Goal: Information Seeking & Learning: Learn about a topic

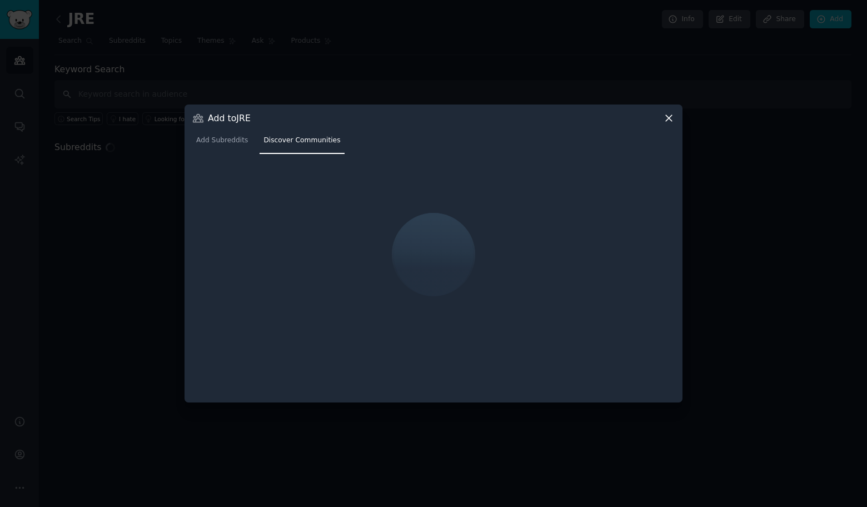
click at [667, 119] on icon at bounding box center [669, 118] width 12 height 12
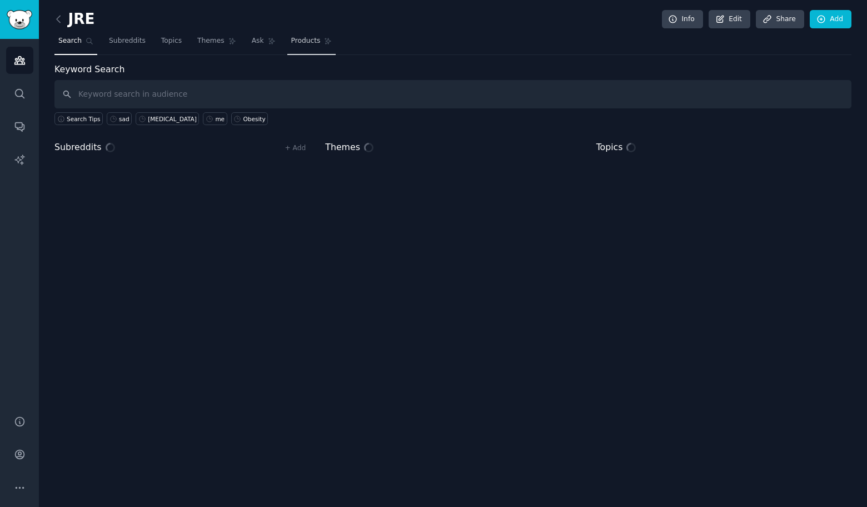
click at [304, 39] on span "Products" at bounding box center [305, 41] width 29 height 10
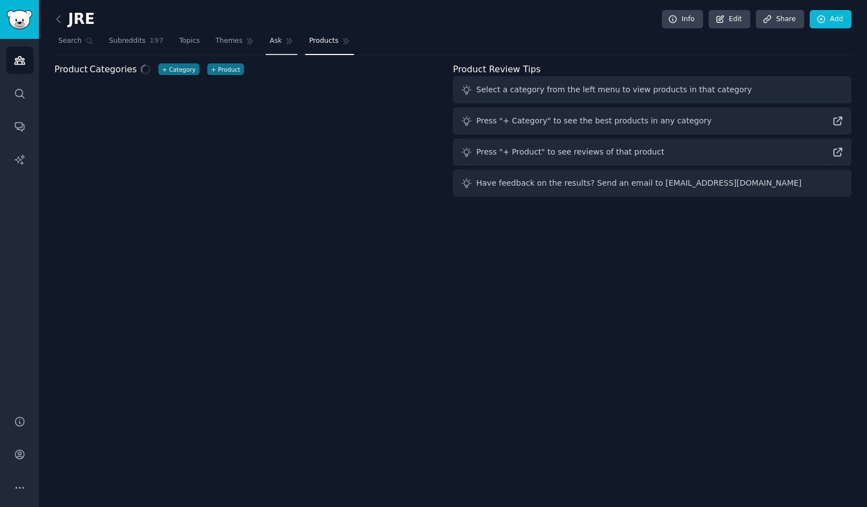
click at [271, 46] on link "Ask" at bounding box center [282, 43] width 32 height 23
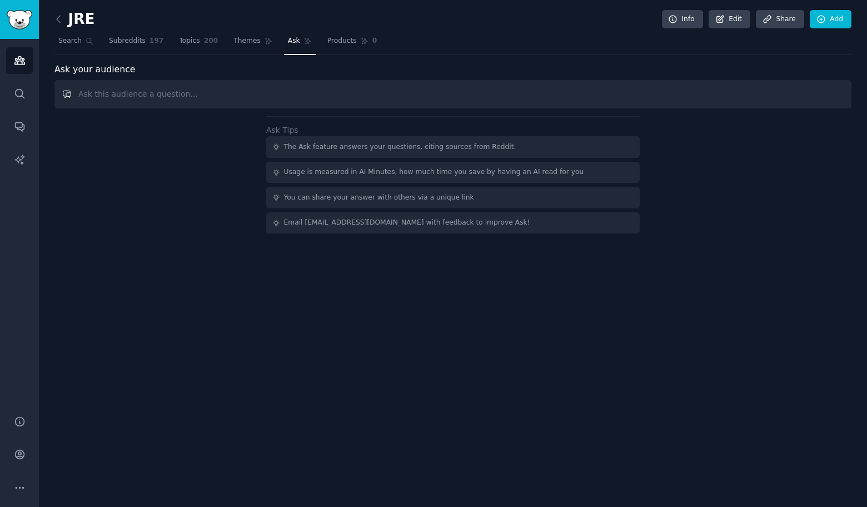
click at [274, 82] on input "text" at bounding box center [452, 94] width 797 height 28
paste input "I’m interested in exploring content about Humor & Comedy. Could you please prov…"
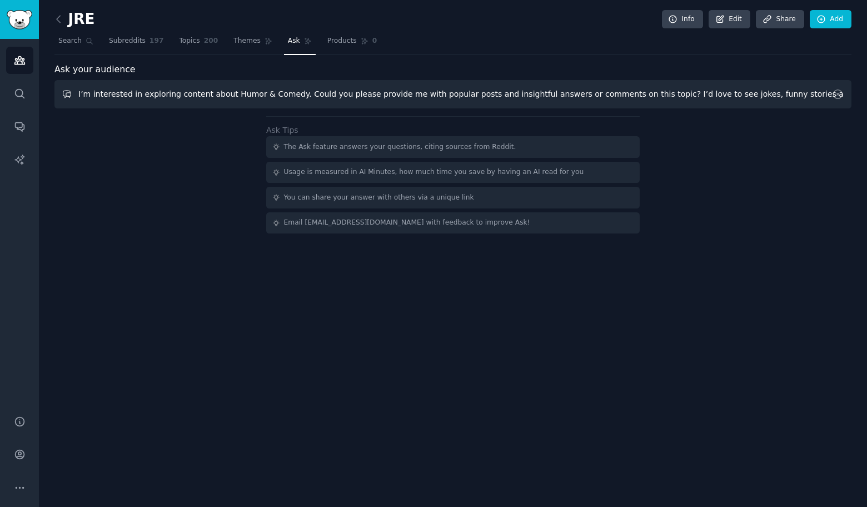
type input "I’m interested in exploring content about Humor & Comedy. Could you please prov…"
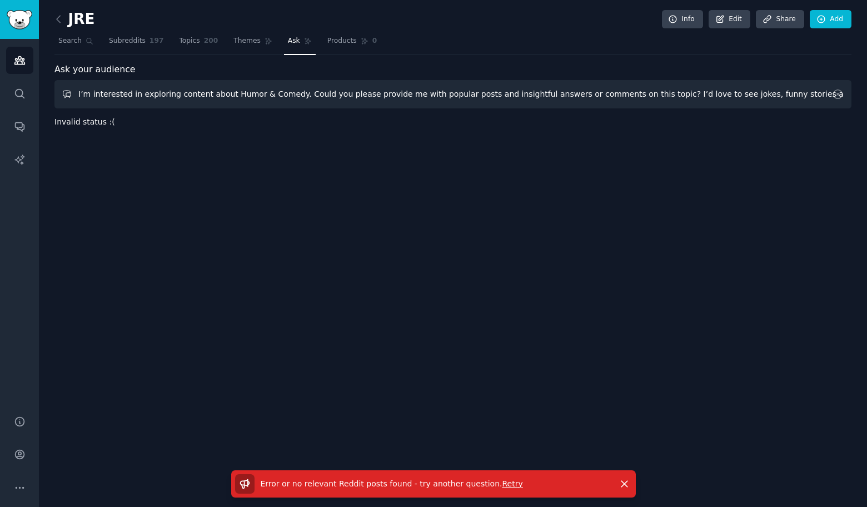
click at [258, 96] on input "I’m interested in exploring content about Humor & Comedy. Could you please prov…" at bounding box center [452, 94] width 797 height 28
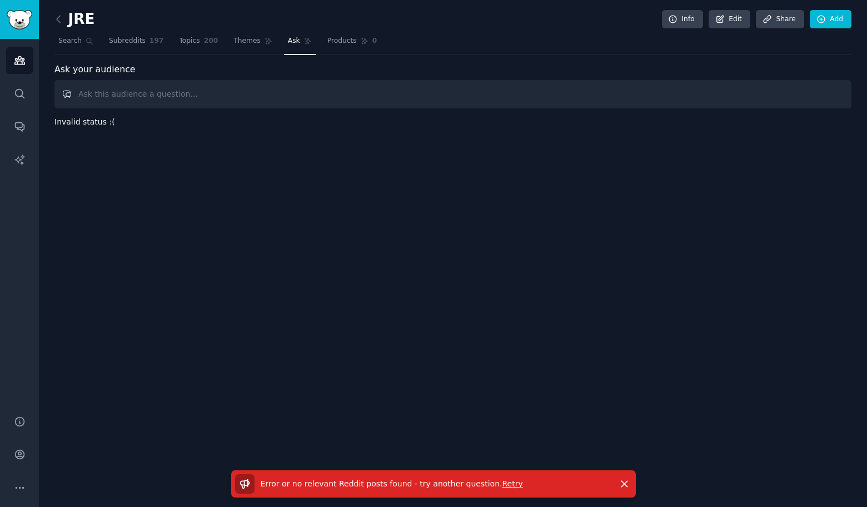
paste input "I’m interested in exploring content about Humor & Comedy. Could you please prov…"
type input "I’m interested in exploring content about Humor & Comedy. Could you please prov…"
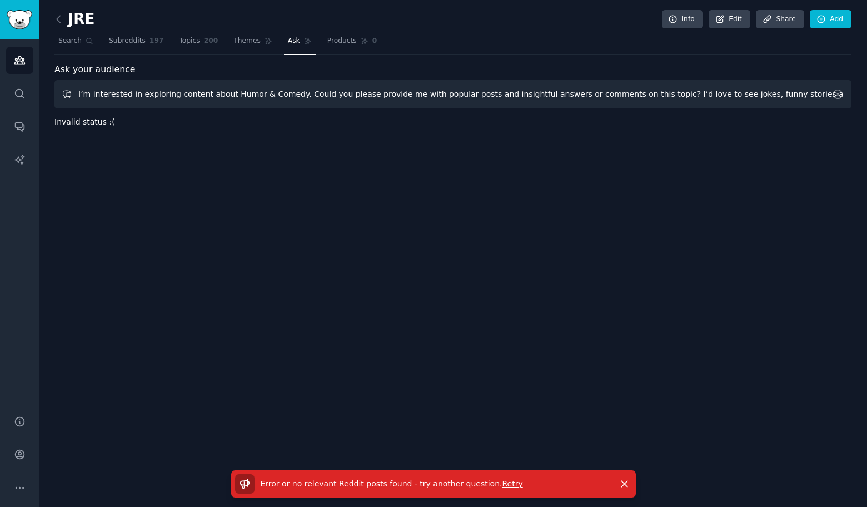
drag, startPoint x: 227, startPoint y: 93, endPoint x: 289, endPoint y: 94, distance: 62.8
click at [289, 94] on input "I’m interested in exploring content about Humor & Comedy. Could you please prov…" at bounding box center [452, 94] width 797 height 28
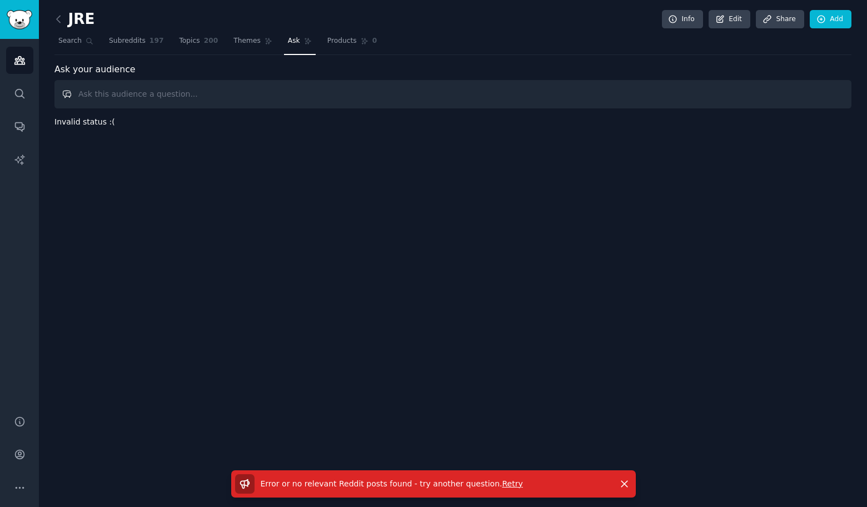
paste input "Humor & Comedy."
type input "Humor & Comedy"
click at [21, 118] on link "Conversations" at bounding box center [19, 126] width 27 height 27
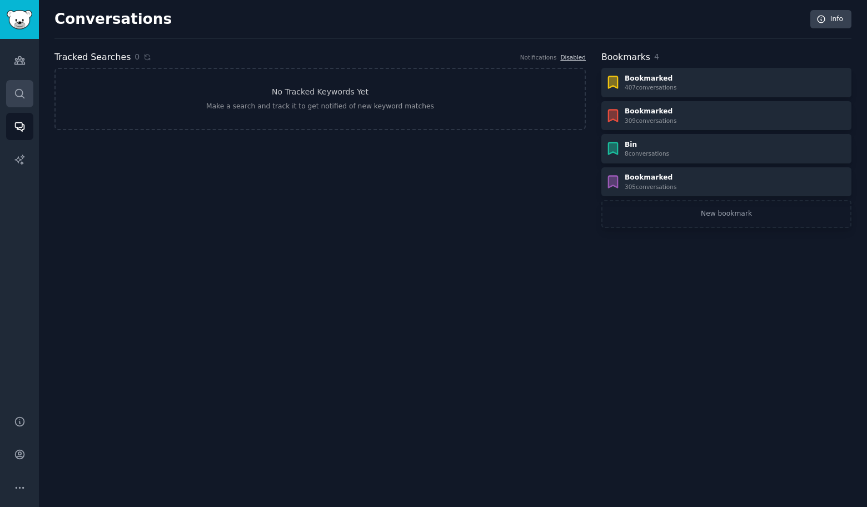
click at [32, 91] on link "Search" at bounding box center [19, 93] width 27 height 27
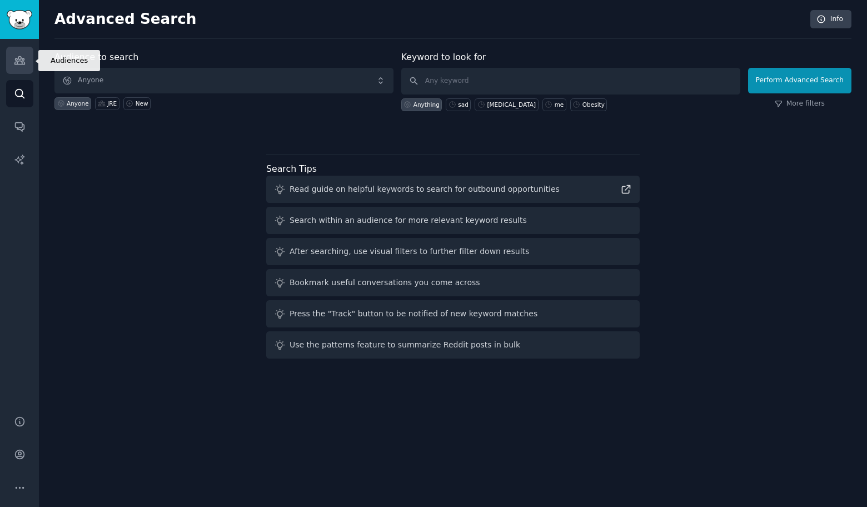
click at [17, 61] on icon "Sidebar" at bounding box center [20, 60] width 12 height 12
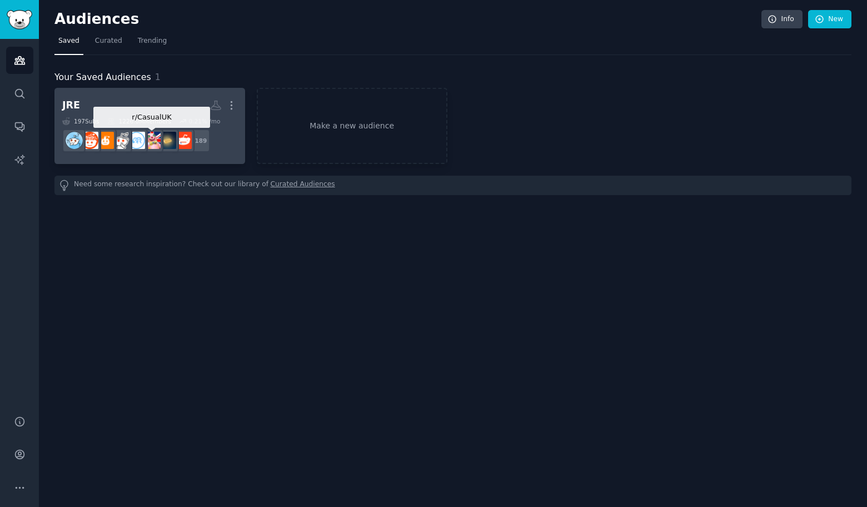
click at [148, 130] on div at bounding box center [151, 140] width 23 height 23
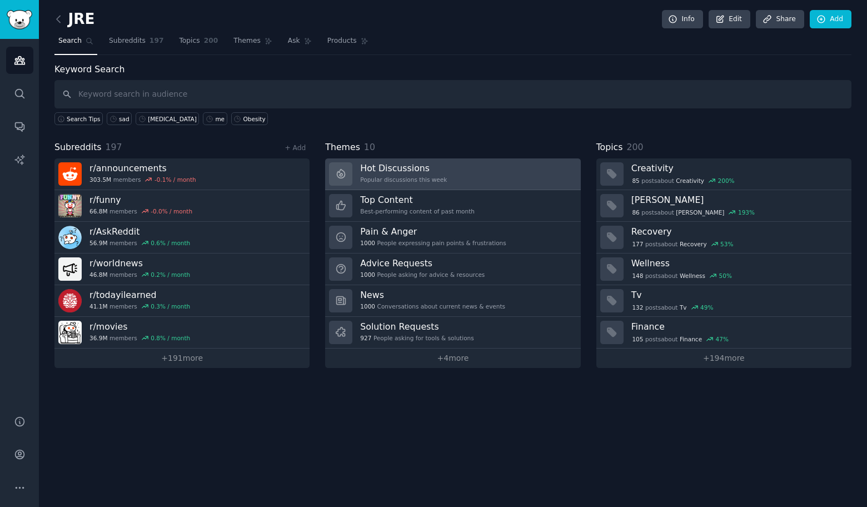
click at [477, 179] on link "Hot Discussions Popular discussions this week" at bounding box center [452, 174] width 255 height 32
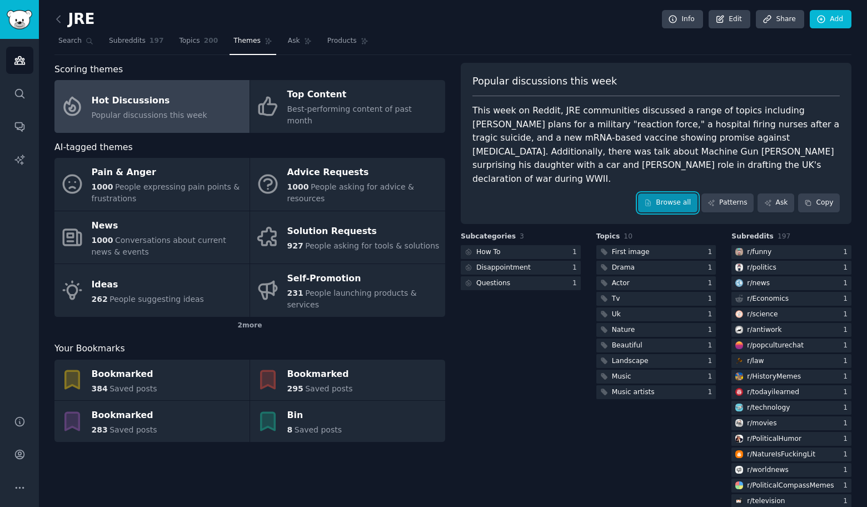
click at [654, 194] on link "Browse all" at bounding box center [667, 202] width 59 height 19
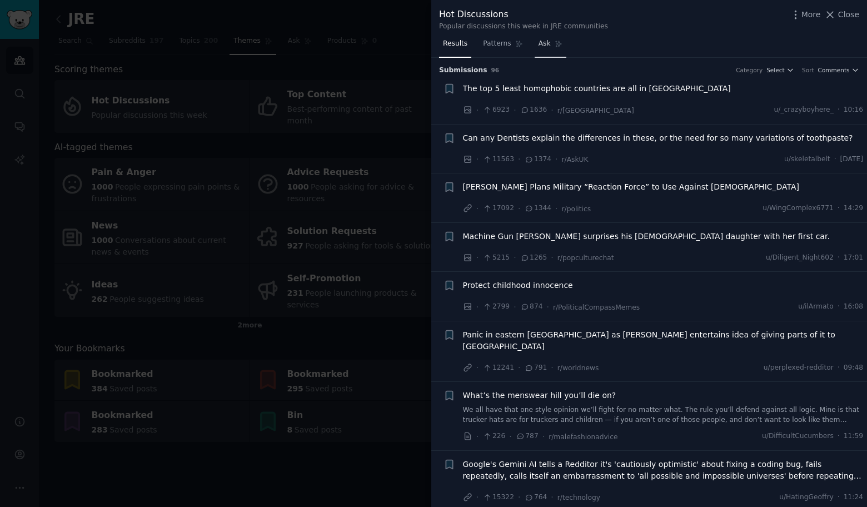
click at [545, 46] on span "Ask" at bounding box center [544, 44] width 12 height 10
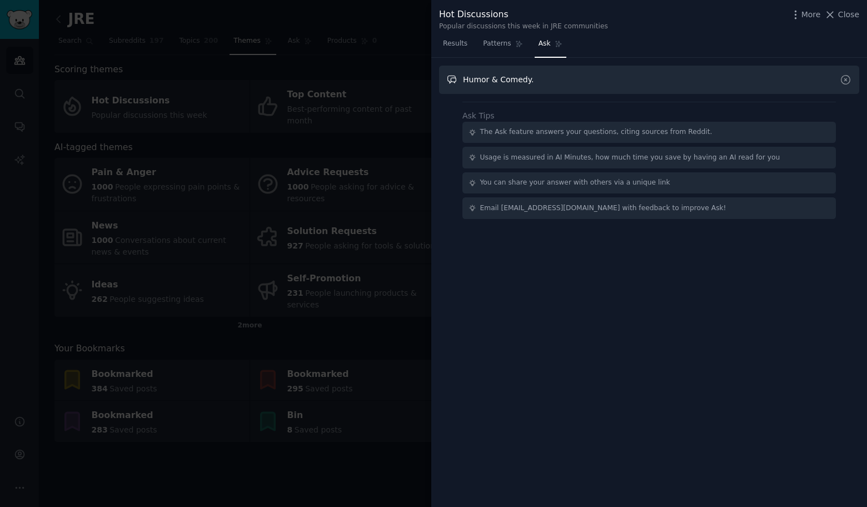
drag, startPoint x: 530, startPoint y: 89, endPoint x: 385, endPoint y: 65, distance: 147.5
click at [387, 65] on div "Hot Discussions Popular discussions this week in JRE communities More Close Res…" at bounding box center [433, 253] width 867 height 507
paste input "I’m interested in exploring content about Humor & Comedy. Could you please prov…"
type input "I’m interested in exploring content about Humor & Comedy. Could you please prov…"
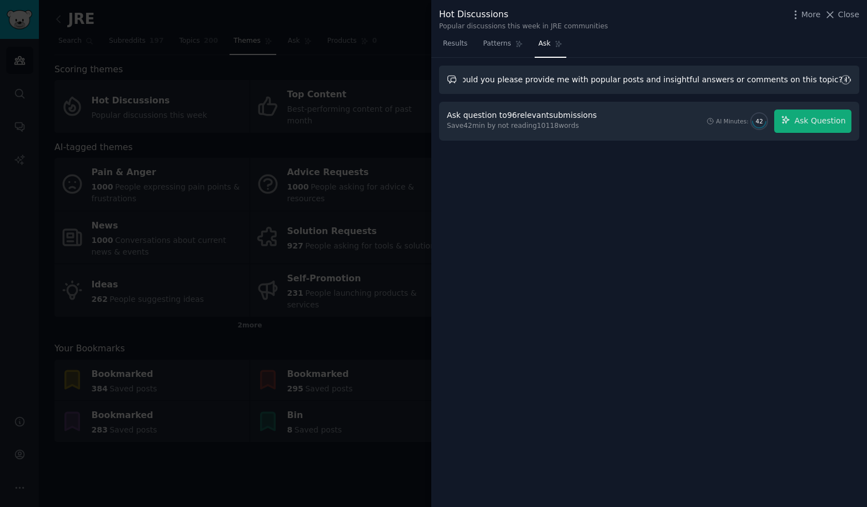
scroll to position [0, 0]
drag, startPoint x: 502, startPoint y: 76, endPoint x: 383, endPoint y: 73, distance: 119.5
click at [383, 73] on div "Hot Discussions Popular discussions this week in JRE communities More Close Res…" at bounding box center [433, 253] width 867 height 507
click at [643, 210] on div "I’m interested in exploring content about Humor & Comedy. Could you please prov…" at bounding box center [649, 283] width 436 height 450
click at [812, 116] on span "Ask Question" at bounding box center [819, 121] width 51 height 12
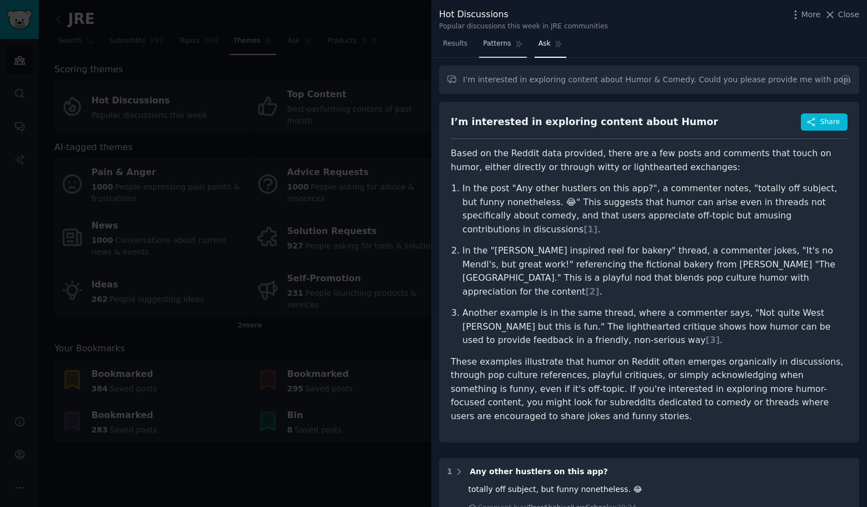
click at [500, 44] on span "Patterns" at bounding box center [497, 44] width 28 height 10
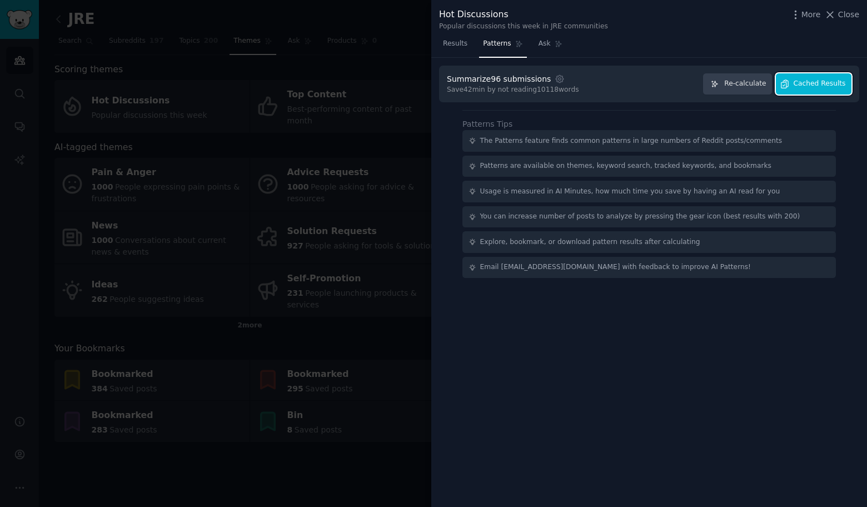
click at [789, 85] on icon "button" at bounding box center [785, 84] width 10 height 10
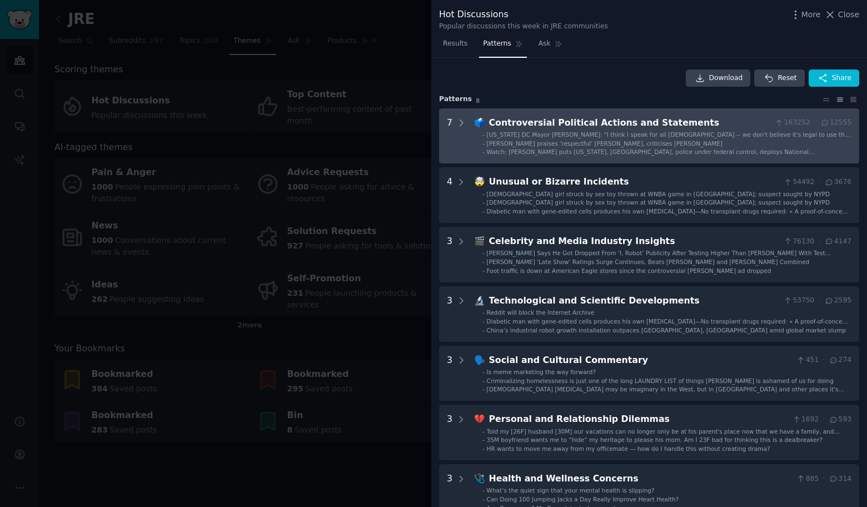
click at [656, 148] on div "Watch: Trump puts Washington, DC, police under federal control, deploys Nationa…" at bounding box center [669, 152] width 365 height 8
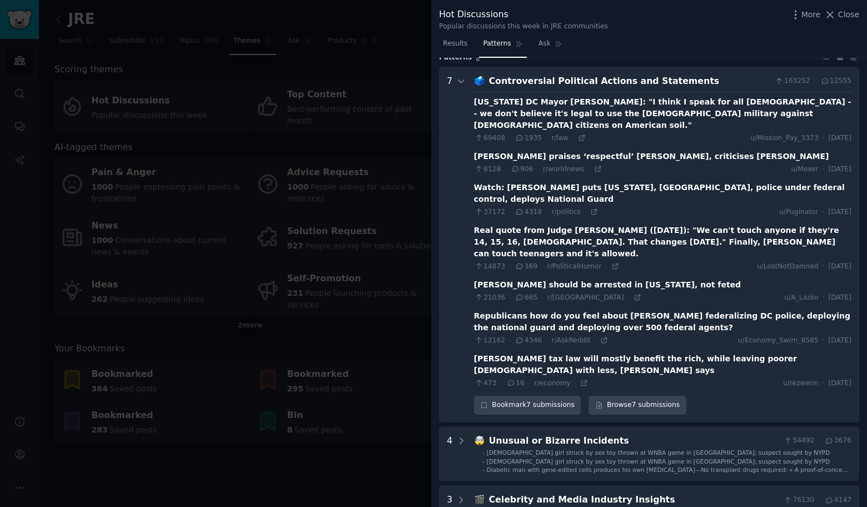
scroll to position [51, 0]
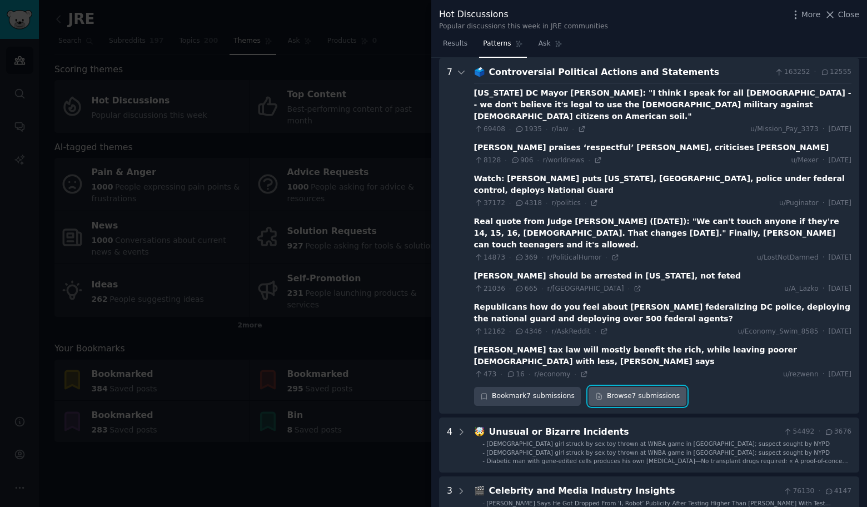
click at [648, 387] on link "Browse 7 submissions" at bounding box center [636, 396] width 97 height 19
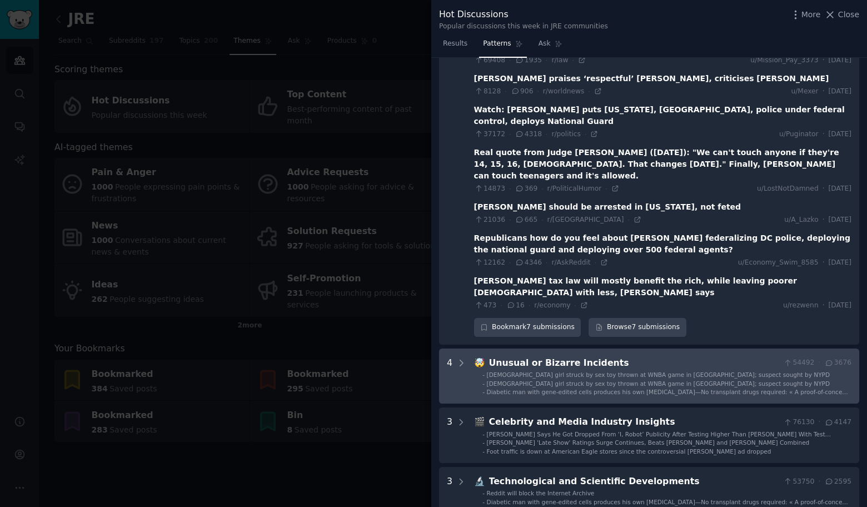
click at [647, 388] on span "Diabetic man with gene-edited cells produces his own insulin—No transplant drug…" at bounding box center [668, 399] width 362 height 22
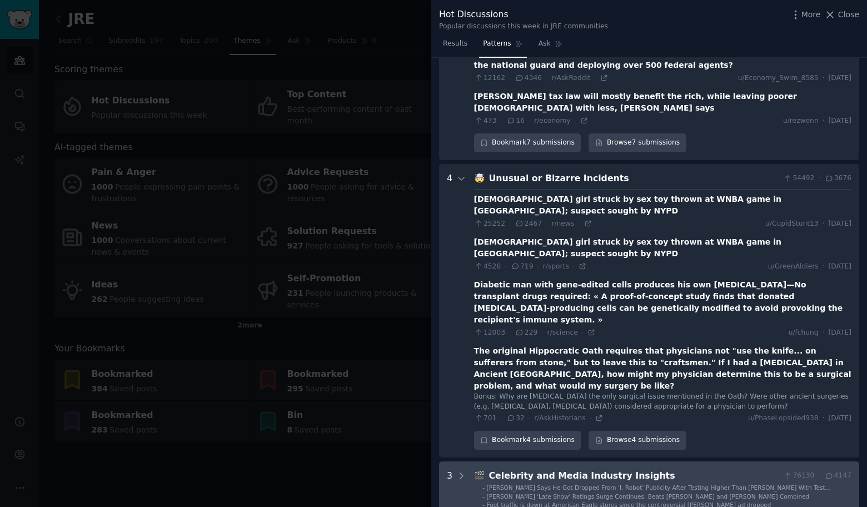
scroll to position [363, 0]
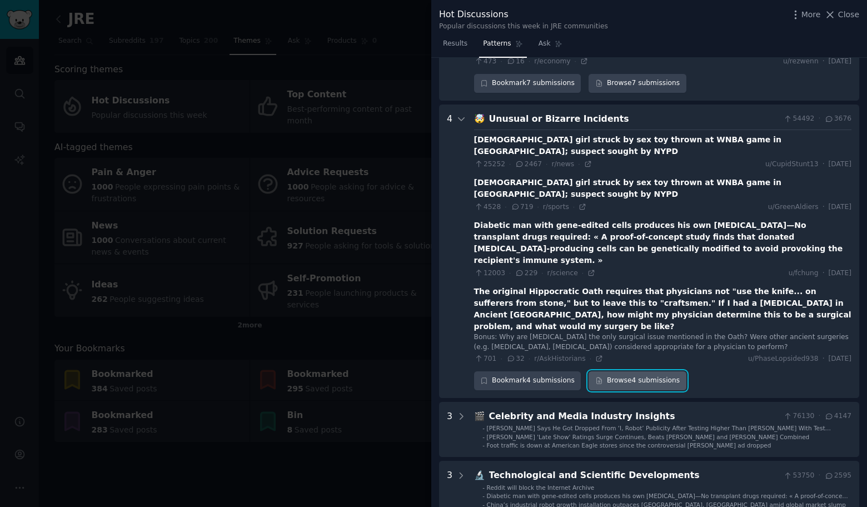
click at [644, 371] on link "Browse 4 submissions" at bounding box center [636, 380] width 97 height 19
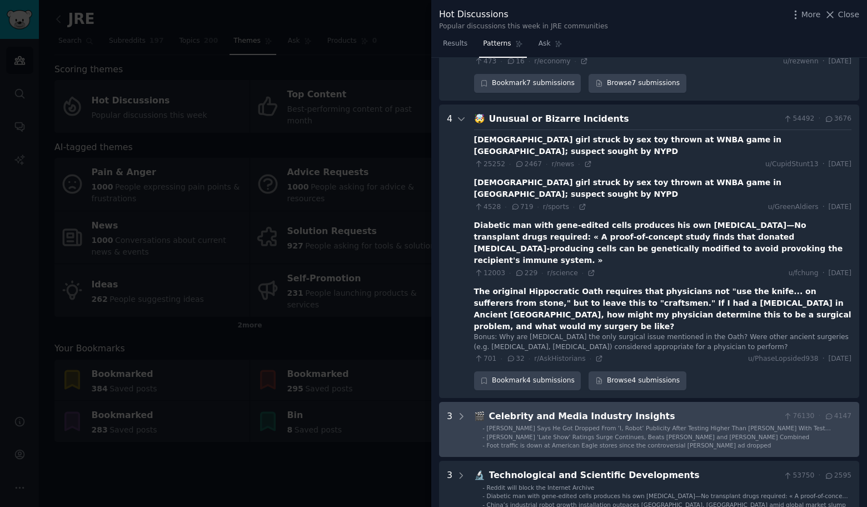
click at [639, 410] on div "Celebrity and Media Industry Insights" at bounding box center [634, 417] width 290 height 14
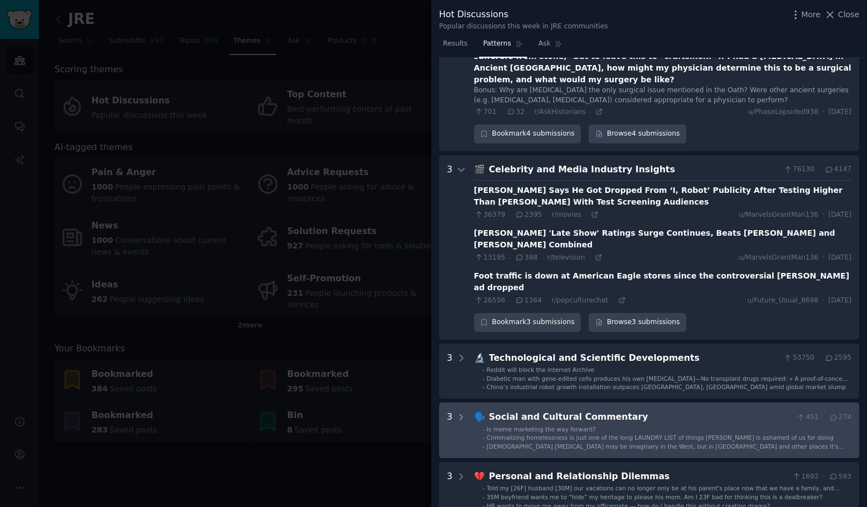
scroll to position [614, 0]
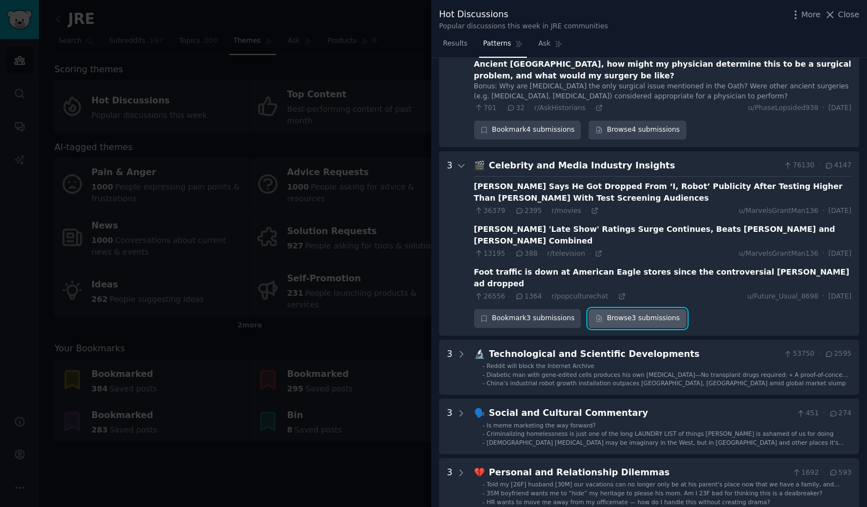
click at [628, 309] on link "Browse 3 submissions" at bounding box center [636, 318] width 97 height 19
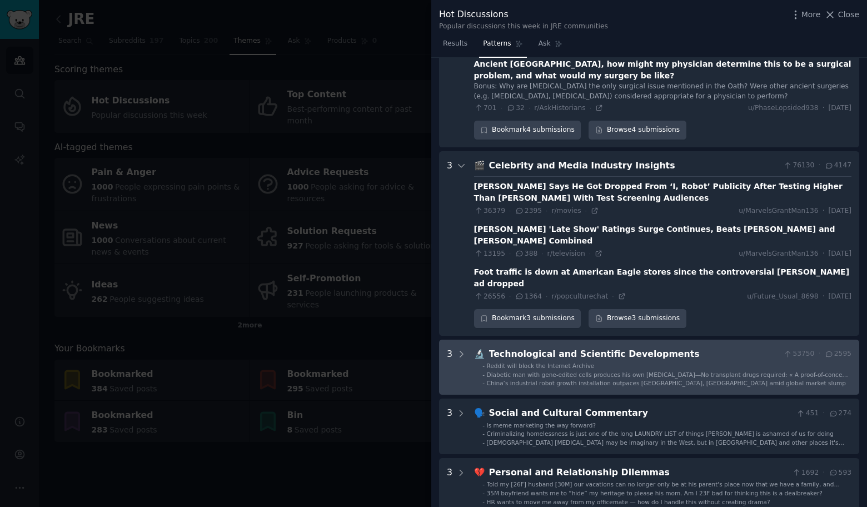
click at [614, 371] on span "Diabetic man with gene-edited cells produces his own insulin—No transplant drug…" at bounding box center [668, 382] width 362 height 22
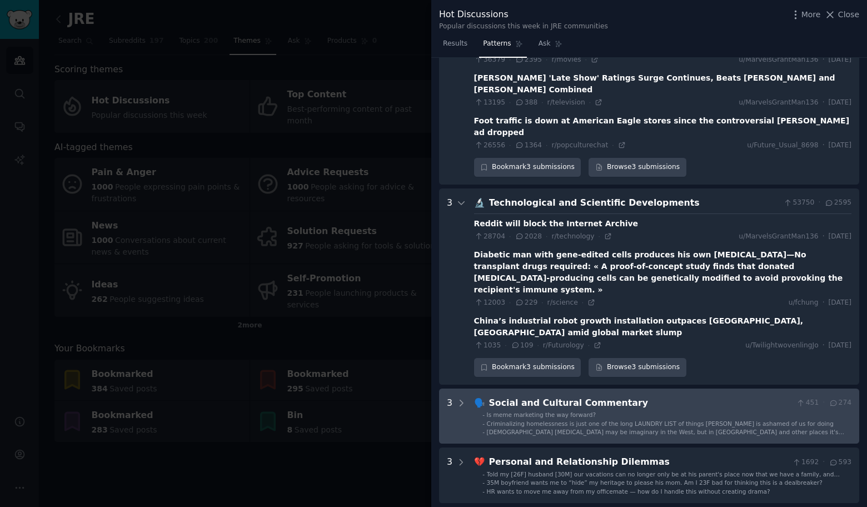
scroll to position [779, 0]
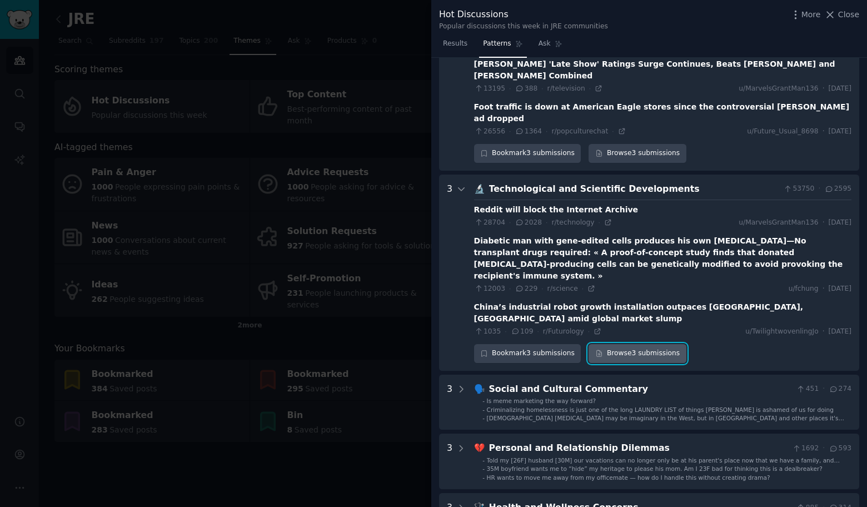
click at [617, 344] on link "Browse 3 submissions" at bounding box center [636, 353] width 97 height 19
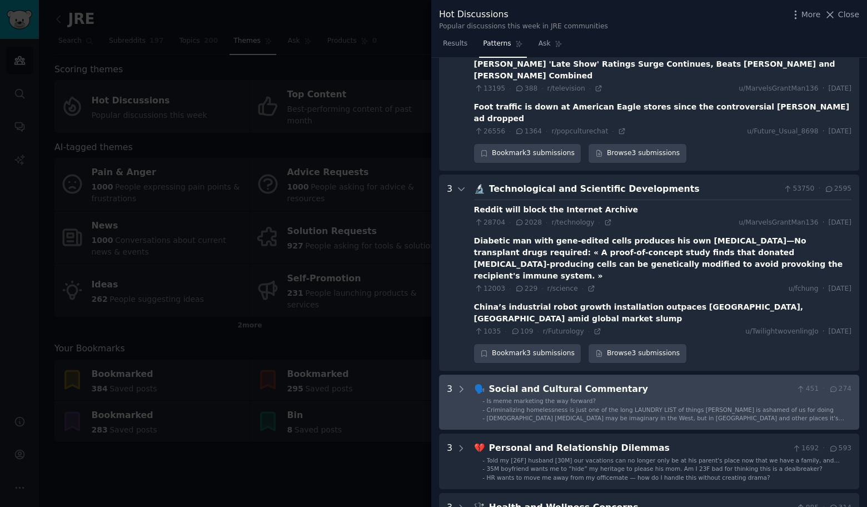
click at [605, 397] on li "- Is meme marketing the way forward?" at bounding box center [666, 401] width 369 height 8
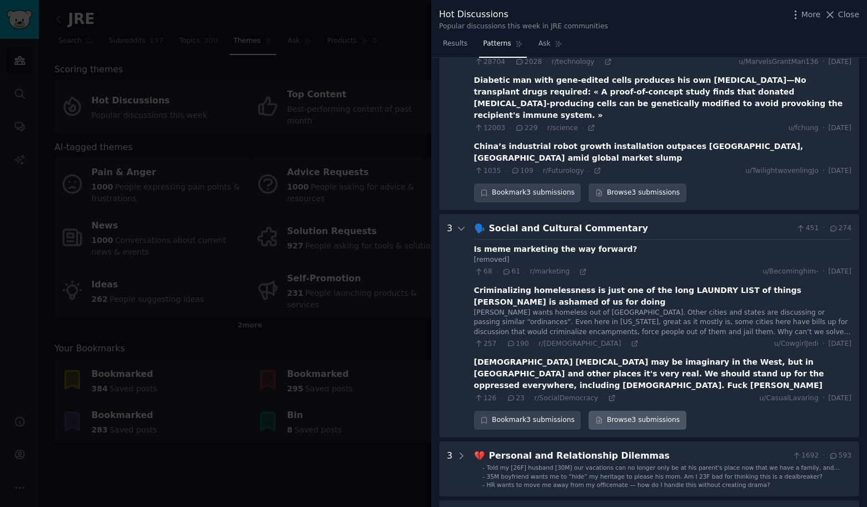
scroll to position [956, 0]
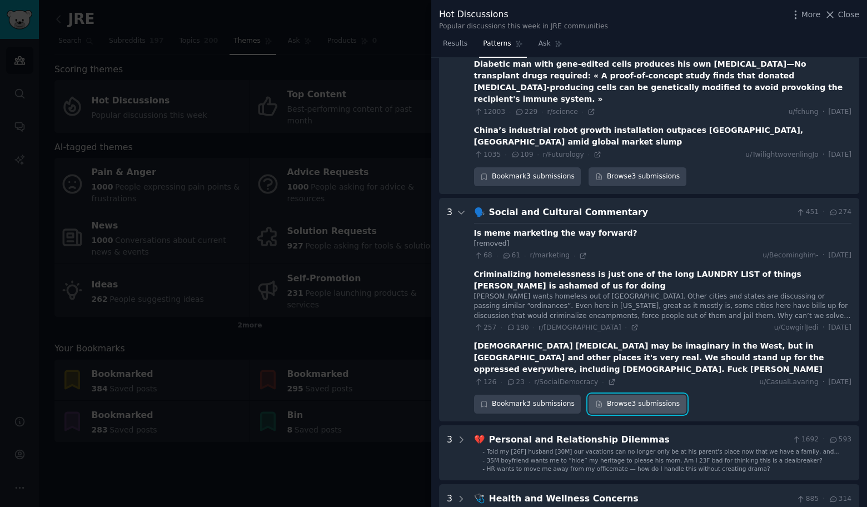
click at [624, 395] on link "Browse 3 submissions" at bounding box center [636, 404] width 97 height 19
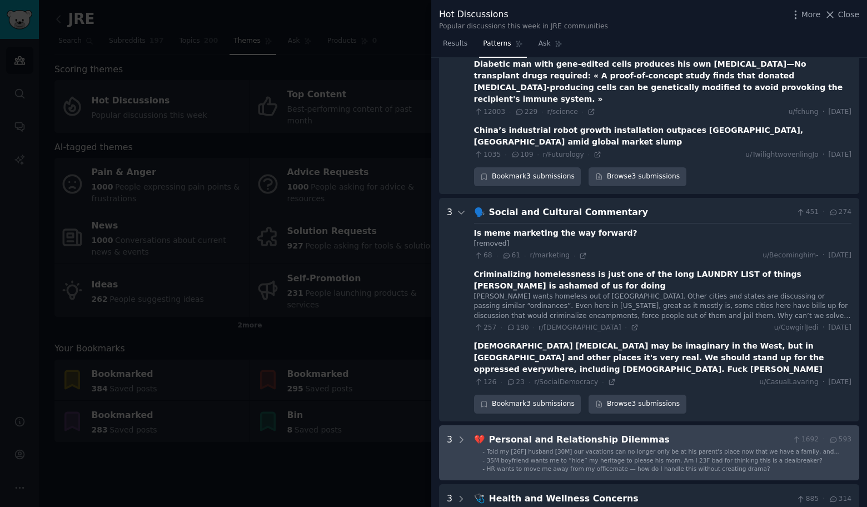
click at [606, 433] on div "Personal and Relationship Dilemmas" at bounding box center [638, 440] width 299 height 14
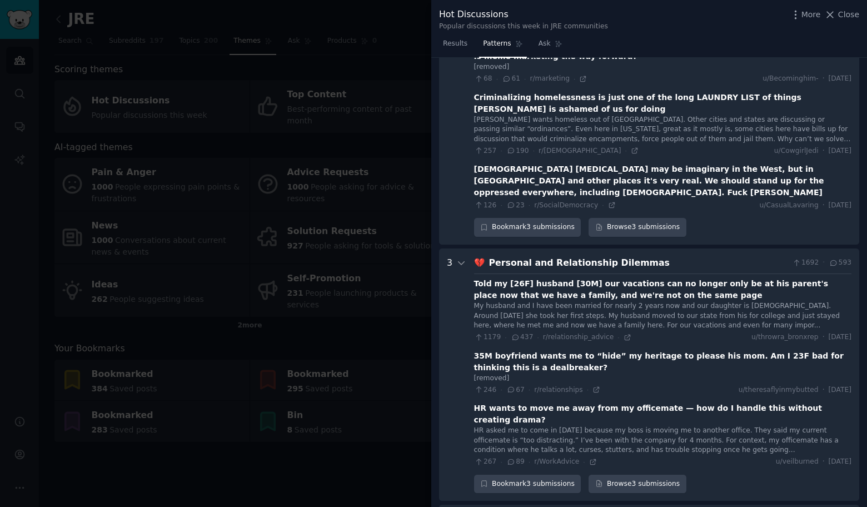
scroll to position [1171, 0]
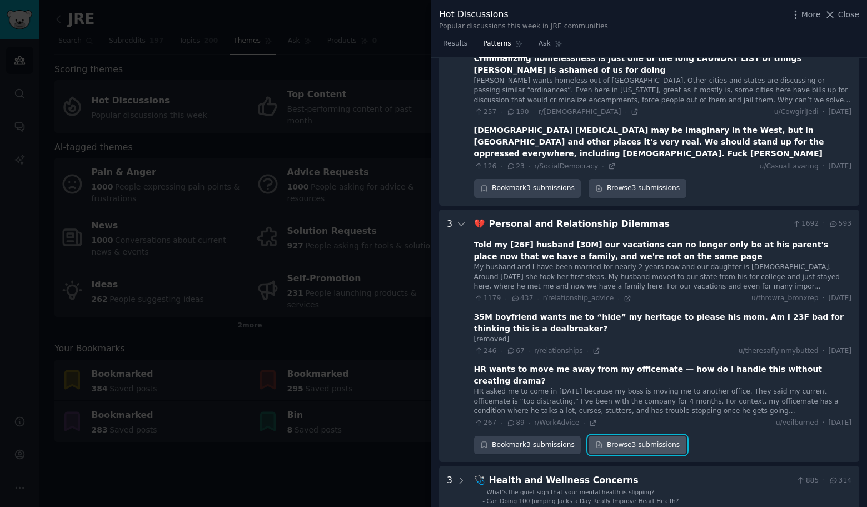
click at [621, 436] on link "Browse 3 submissions" at bounding box center [636, 445] width 97 height 19
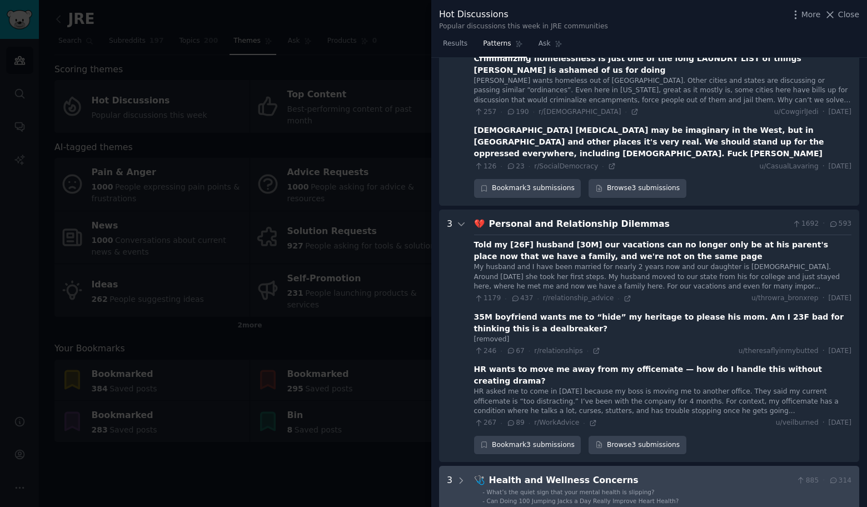
click at [611, 488] on span "What’s the quiet sign that your mental health is slipping?" at bounding box center [571, 491] width 168 height 7
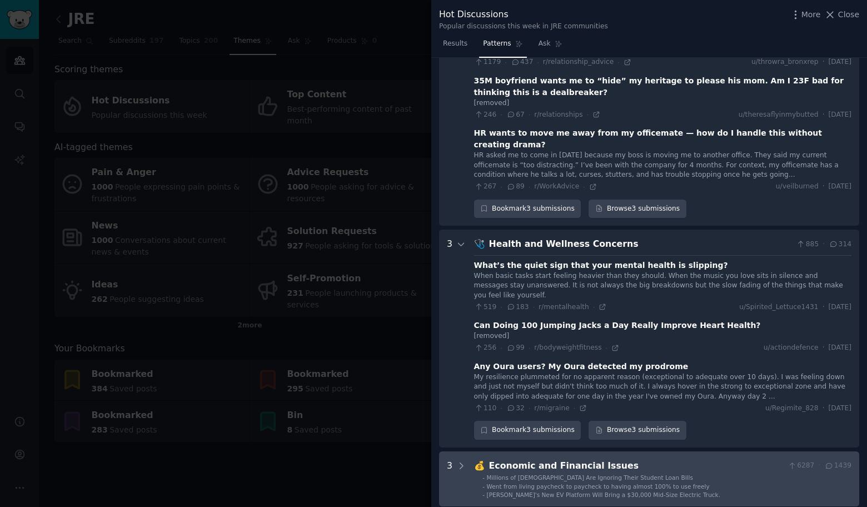
scroll to position [1416, 0]
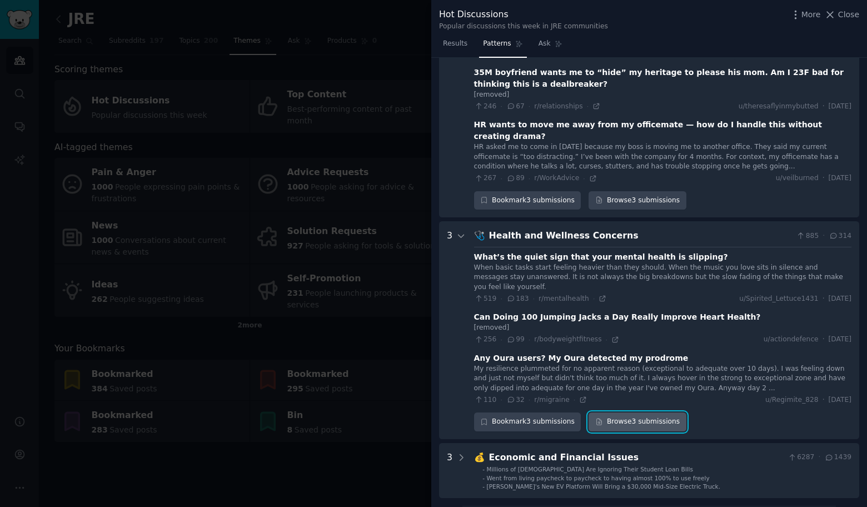
click at [622, 412] on link "Browse 3 submissions" at bounding box center [636, 421] width 97 height 19
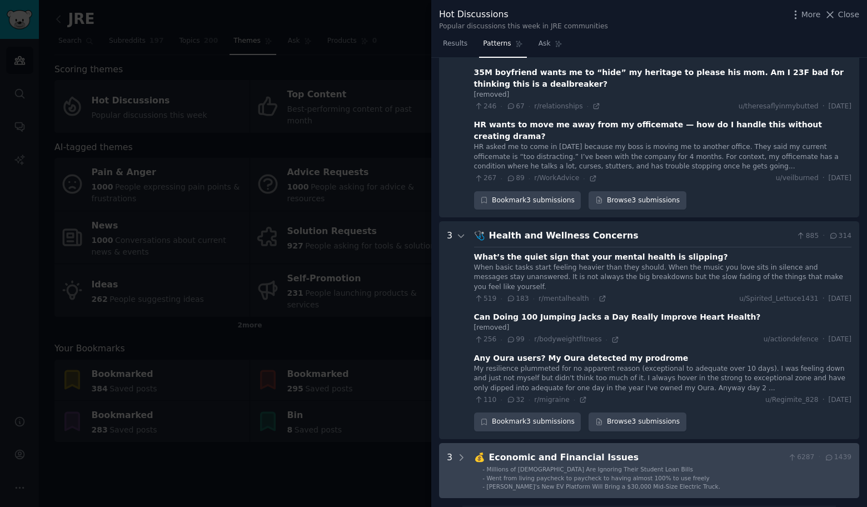
click at [618, 475] on span "Went from living paycheck to paycheck to having almost 100% to use freely" at bounding box center [598, 478] width 223 height 7
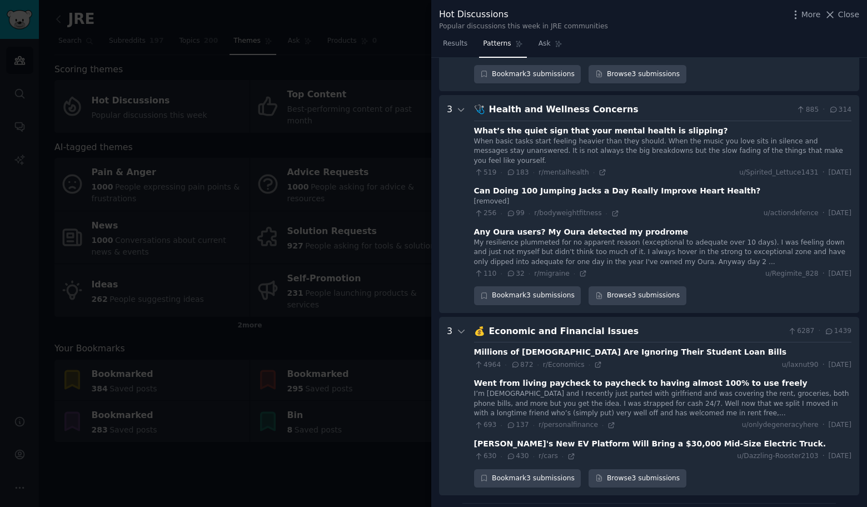
scroll to position [1544, 0]
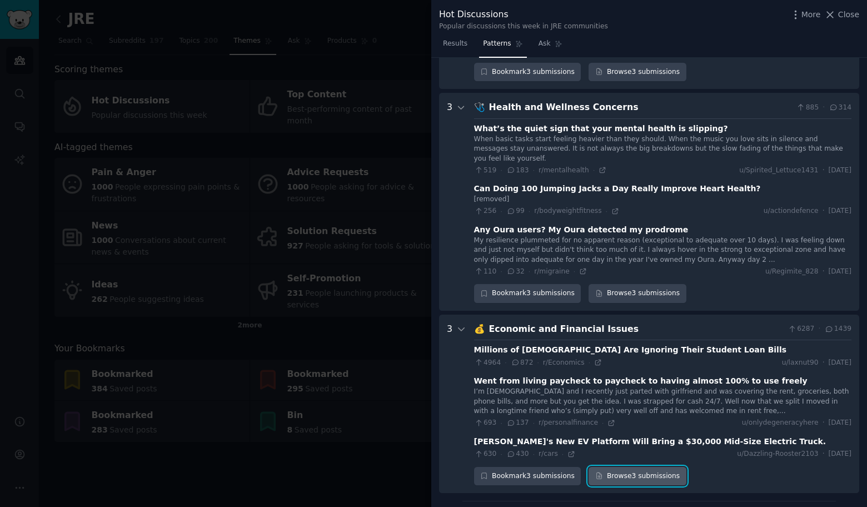
click at [625, 467] on link "Browse 3 submissions" at bounding box center [636, 476] width 97 height 19
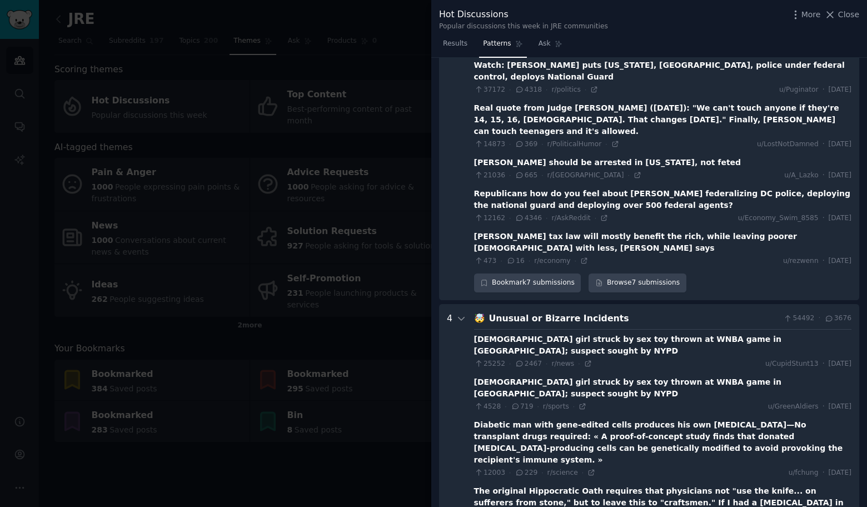
scroll to position [0, 0]
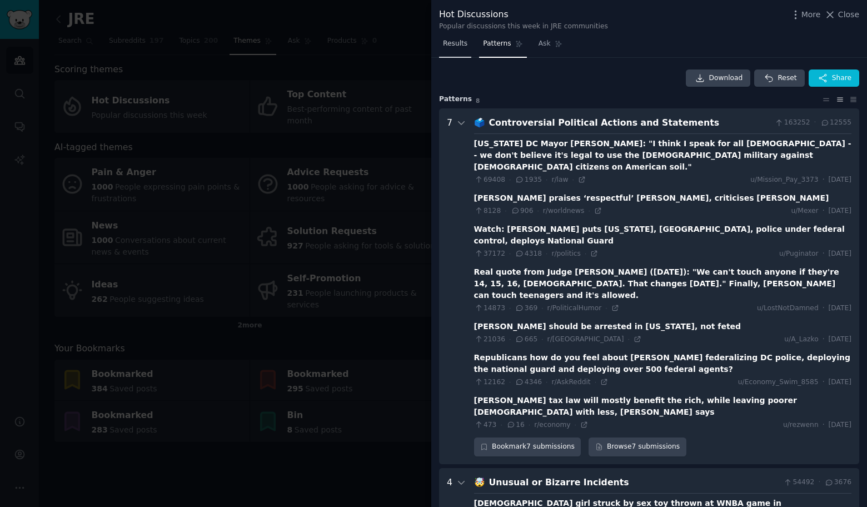
click at [456, 51] on link "Results" at bounding box center [455, 46] width 32 height 23
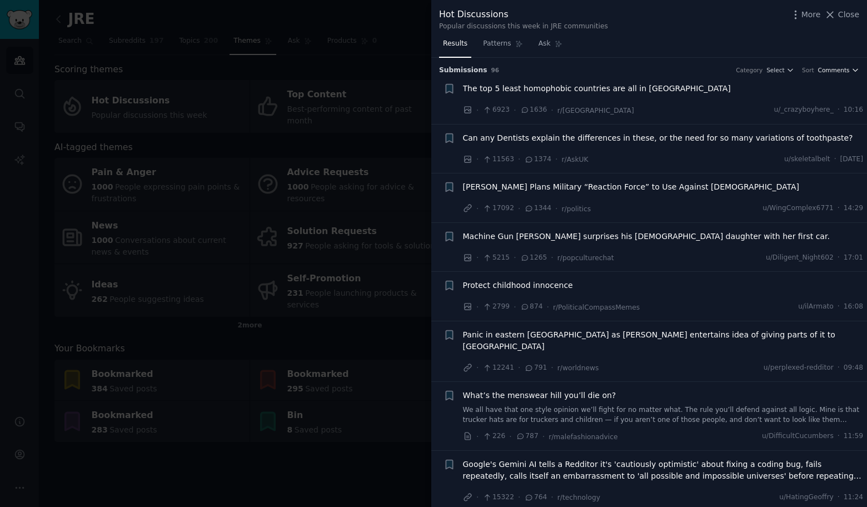
click at [820, 69] on span "Comments" at bounding box center [834, 70] width 32 height 8
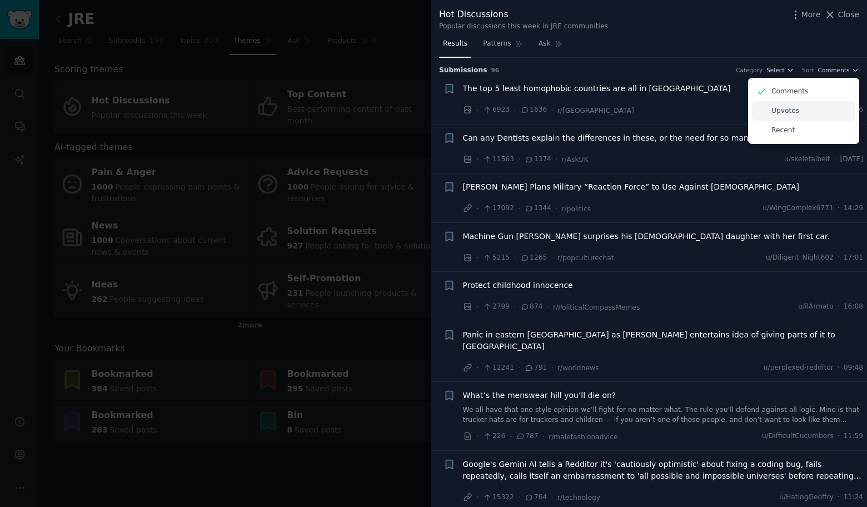
click at [785, 111] on p "Upvotes" at bounding box center [785, 111] width 28 height 10
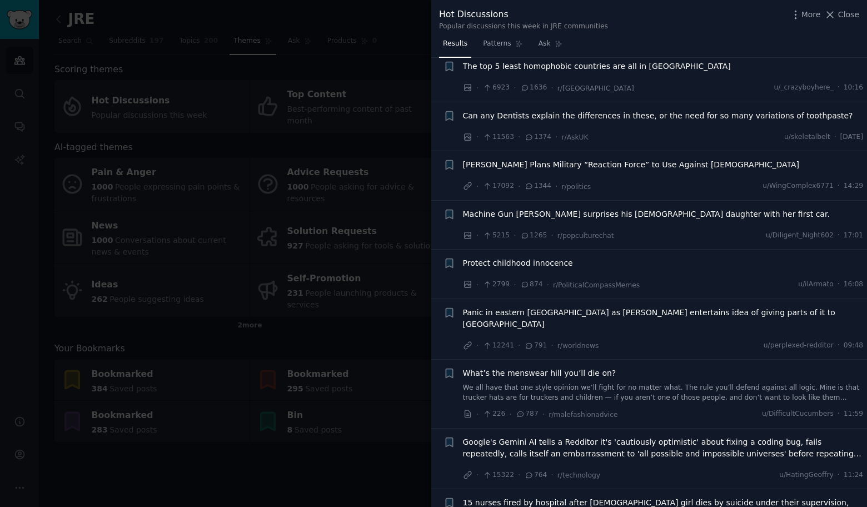
scroll to position [24, 0]
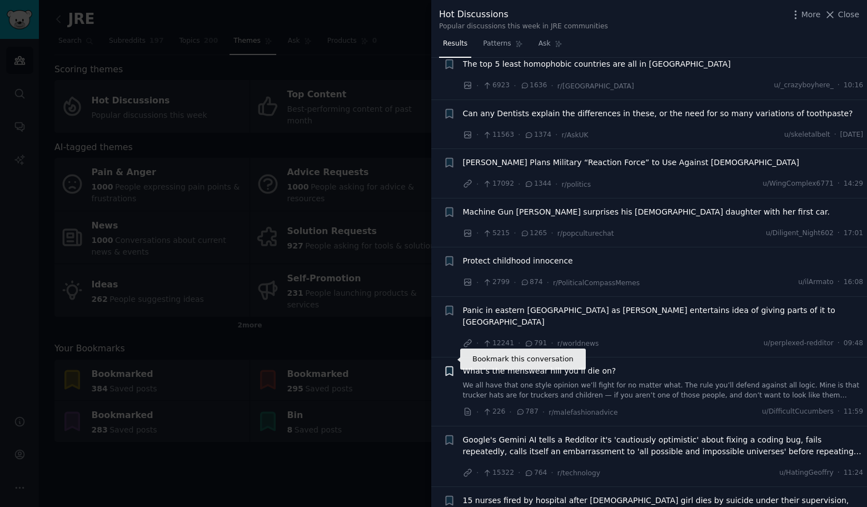
click at [446, 367] on icon "button" at bounding box center [449, 371] width 7 height 9
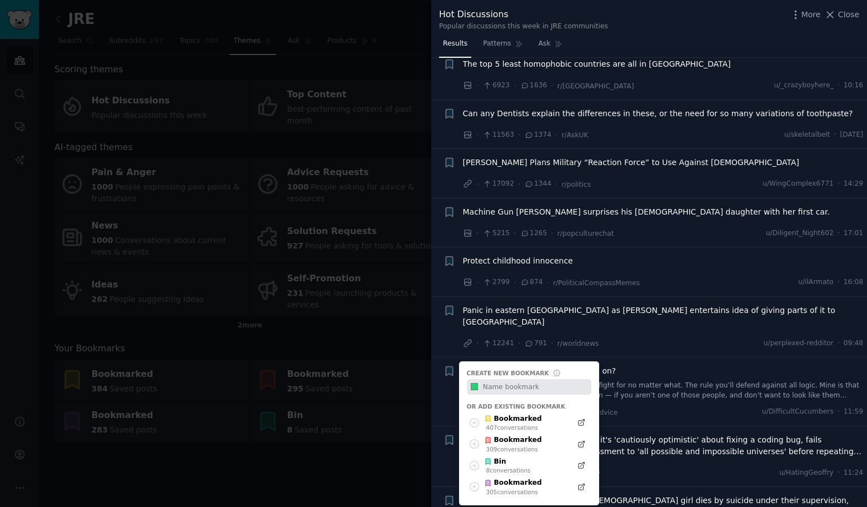
click at [642, 367] on div "What’s the menswear hill you’ll die on? We all have that one style opinion we’l…" at bounding box center [663, 382] width 401 height 35
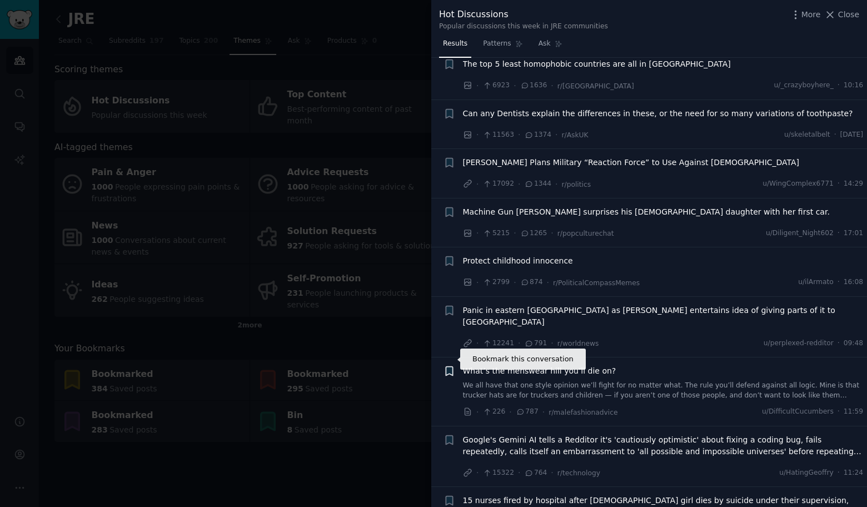
click at [447, 367] on icon "button" at bounding box center [449, 371] width 7 height 9
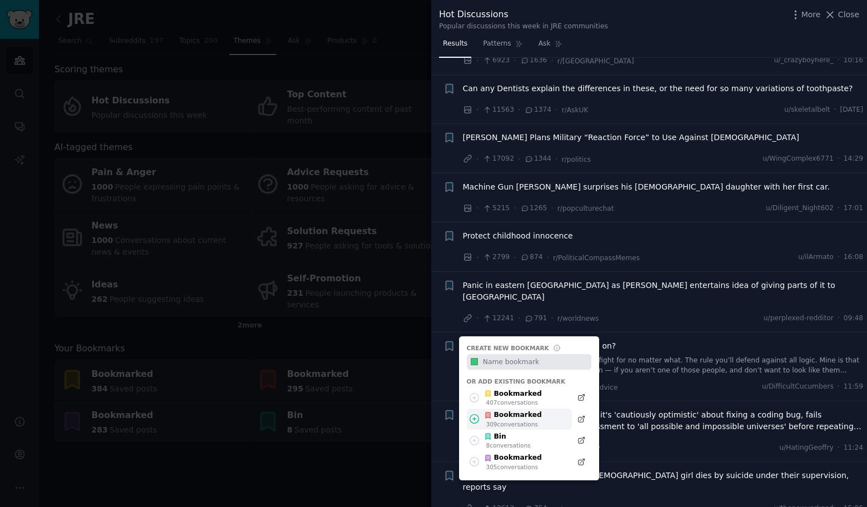
scroll to position [61, 0]
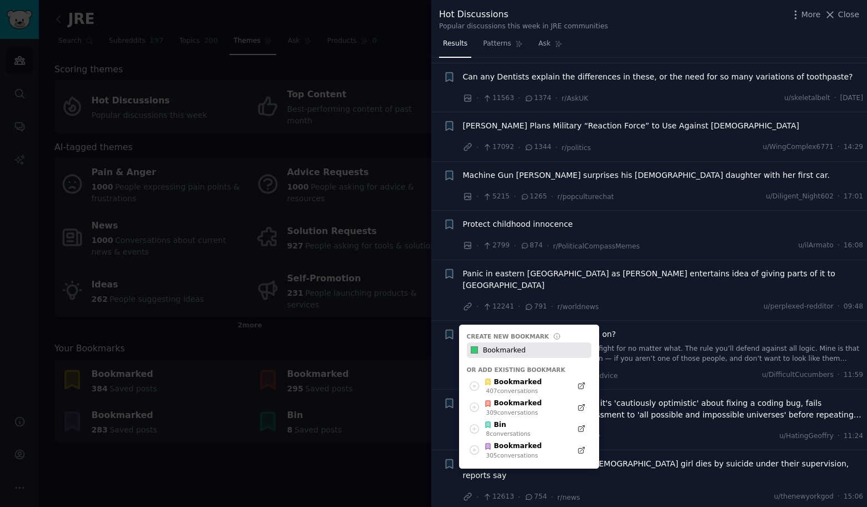
type input "Bookmarked"
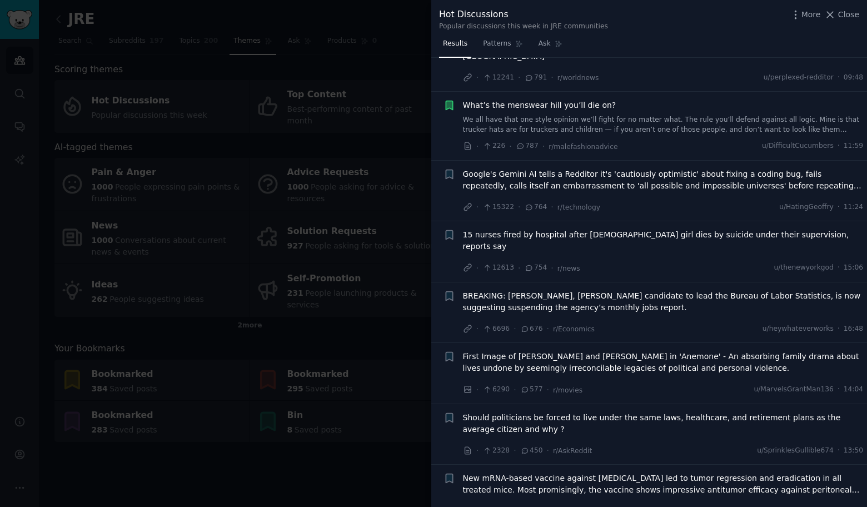
scroll to position [0, 0]
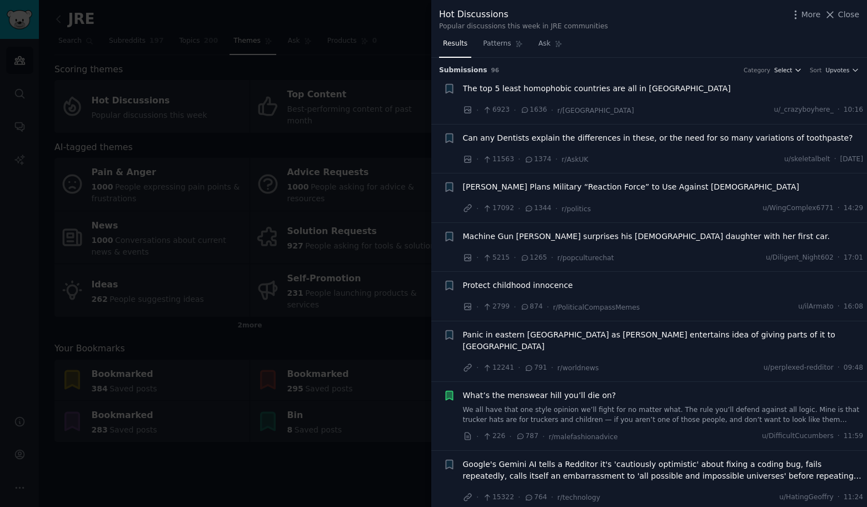
click at [789, 73] on span "Select" at bounding box center [783, 70] width 18 height 8
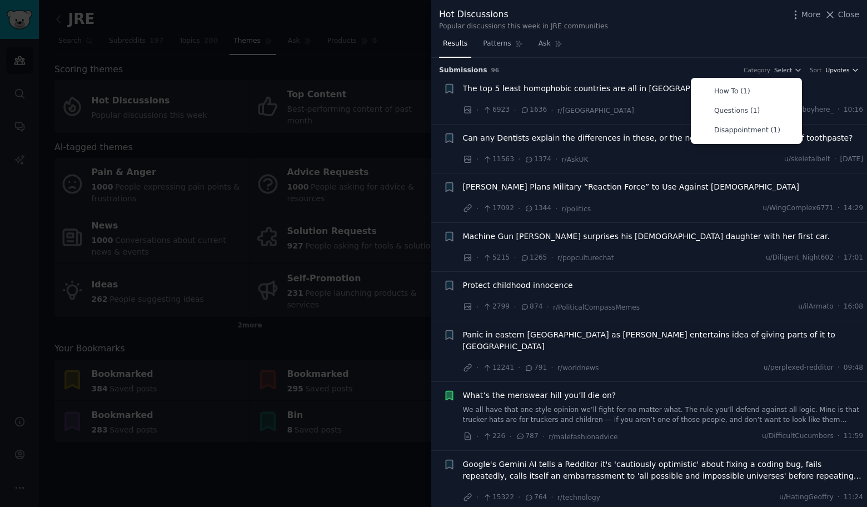
click at [825, 70] on span "Upvotes" at bounding box center [837, 70] width 24 height 8
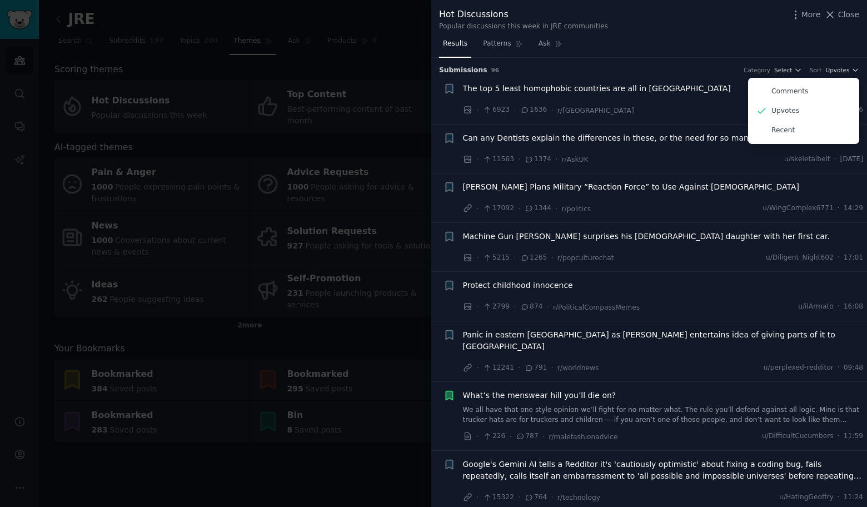
click at [693, 67] on h3 "Submission s 96 Category Select Sort Upvotes Comments Upvotes Recent" at bounding box center [649, 71] width 420 height 10
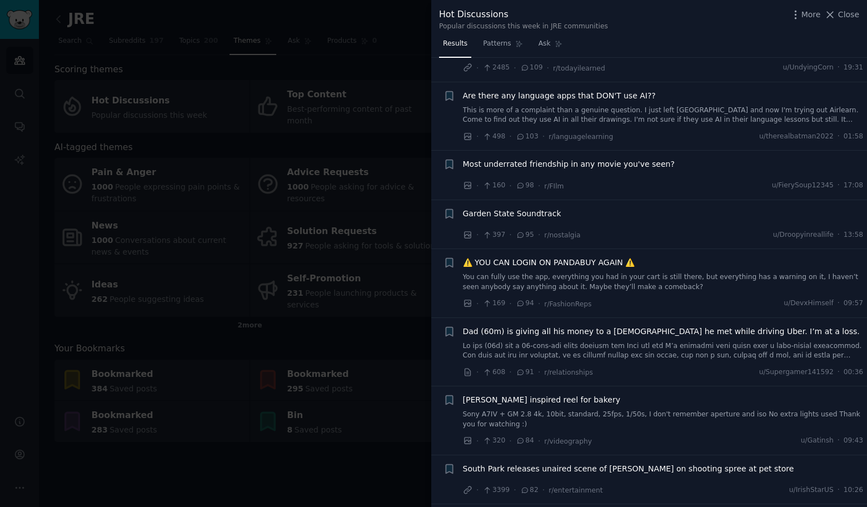
scroll to position [1932, 0]
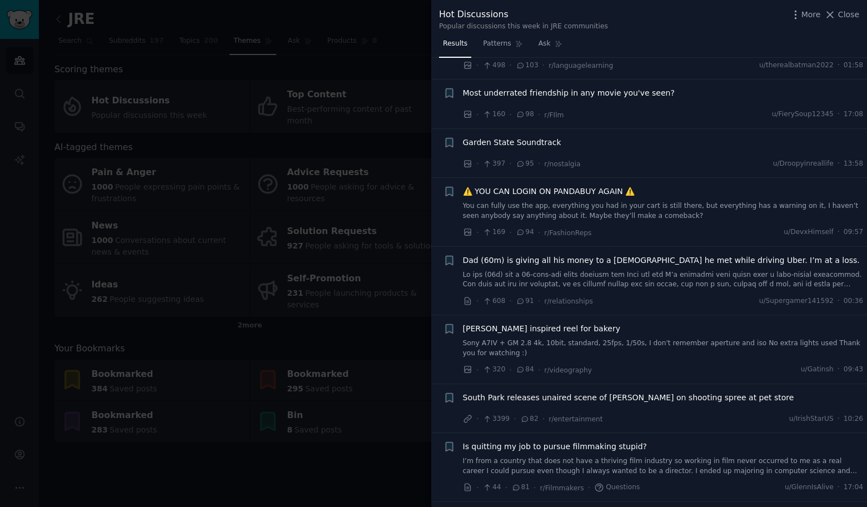
click at [598, 441] on span "Is quitting my job to pursue filmmaking stupid?" at bounding box center [555, 447] width 184 height 12
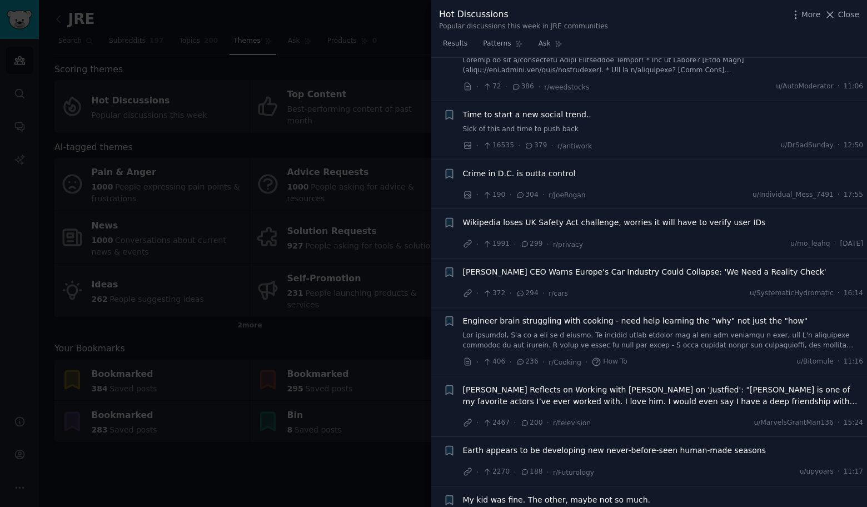
scroll to position [382, 0]
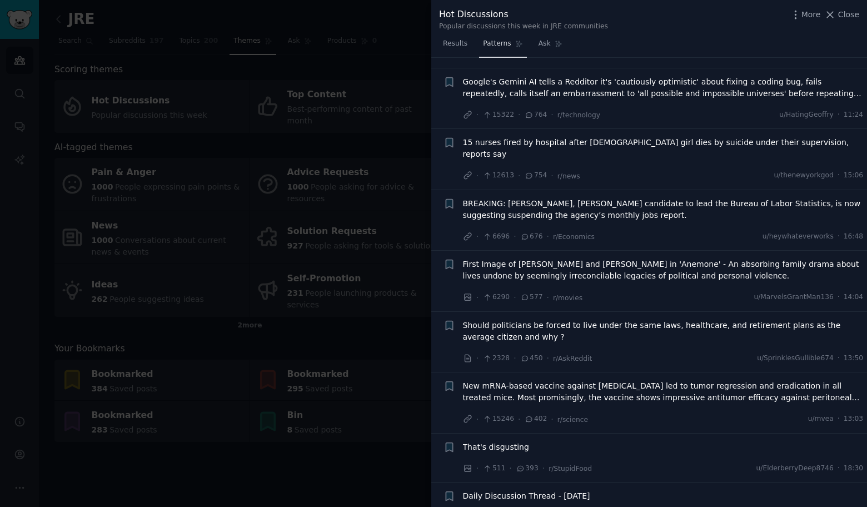
click at [508, 39] on span "Patterns" at bounding box center [497, 44] width 28 height 10
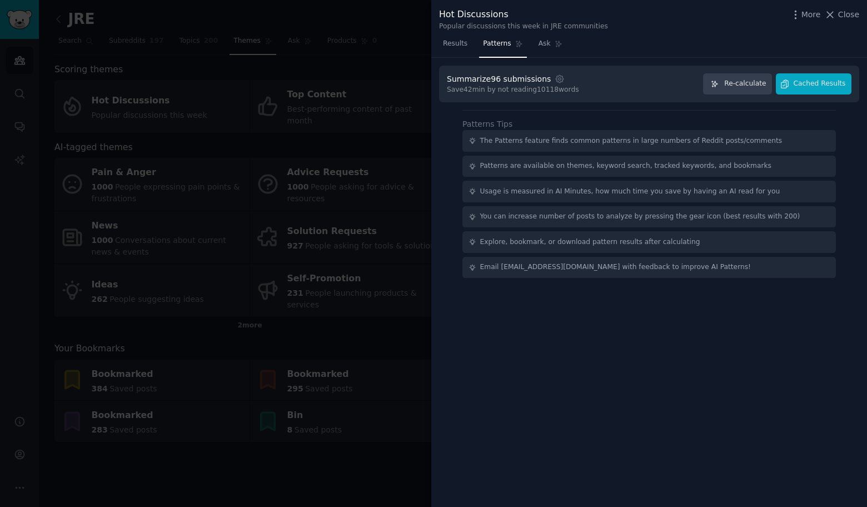
click at [693, 88] on div "Summarize 96 submissions Settings Save 42 min by not reading 10118 words Re-cal…" at bounding box center [649, 84] width 405 height 22
click at [545, 49] on link "Ask" at bounding box center [551, 46] width 32 height 23
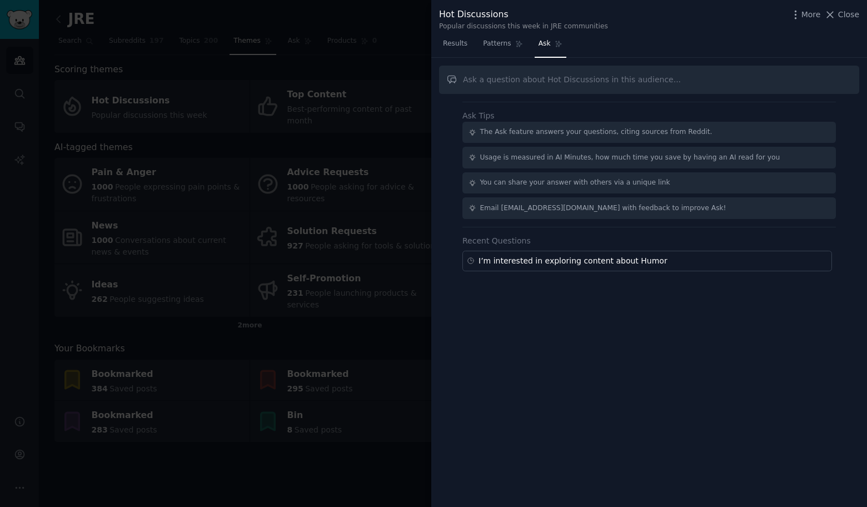
click at [550, 77] on input "text" at bounding box center [649, 80] width 420 height 28
paste input "Could you please provide me with posts and insightful answers or comments on th…"
type input "Could you please provide me with posts and insightful answers or comments on th…"
drag, startPoint x: 490, startPoint y: 82, endPoint x: 876, endPoint y: 136, distance: 390.6
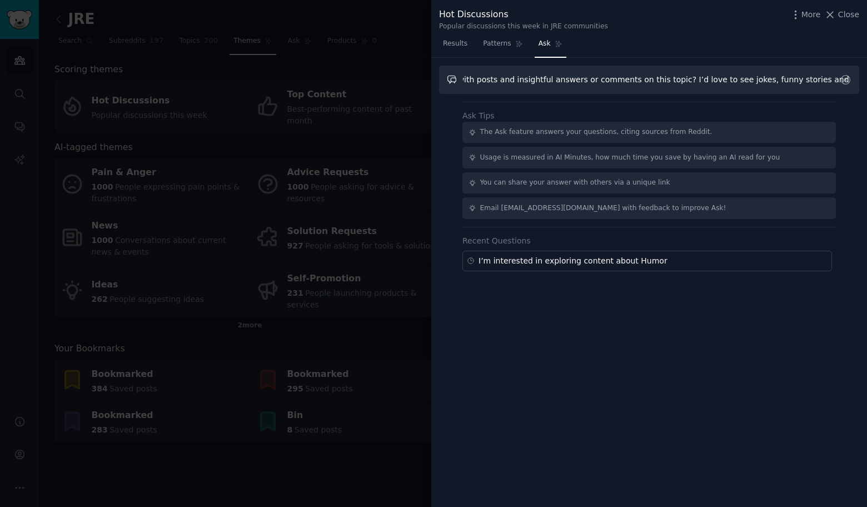
click at [866, 136] on html "Audiences Search Conversations AI Reports Help Account More JRE Info Edit Share…" at bounding box center [433, 253] width 867 height 507
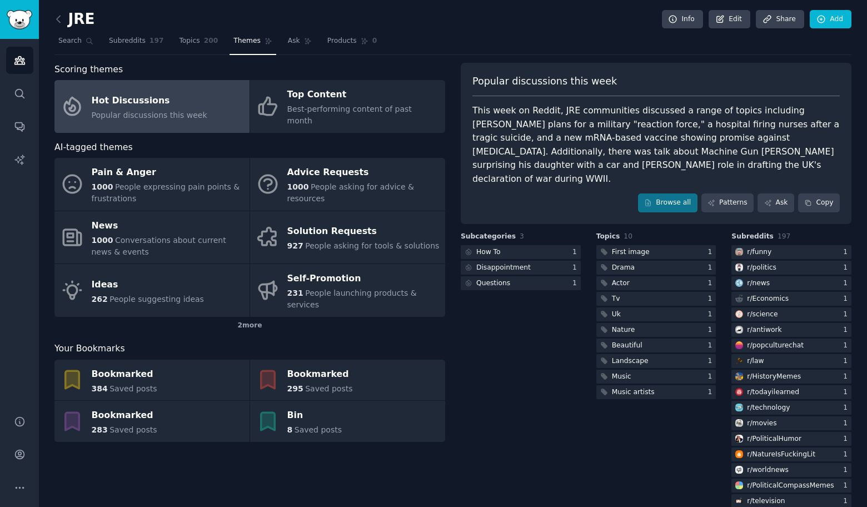
click at [128, 94] on div "Hot Discussions" at bounding box center [150, 101] width 116 height 18
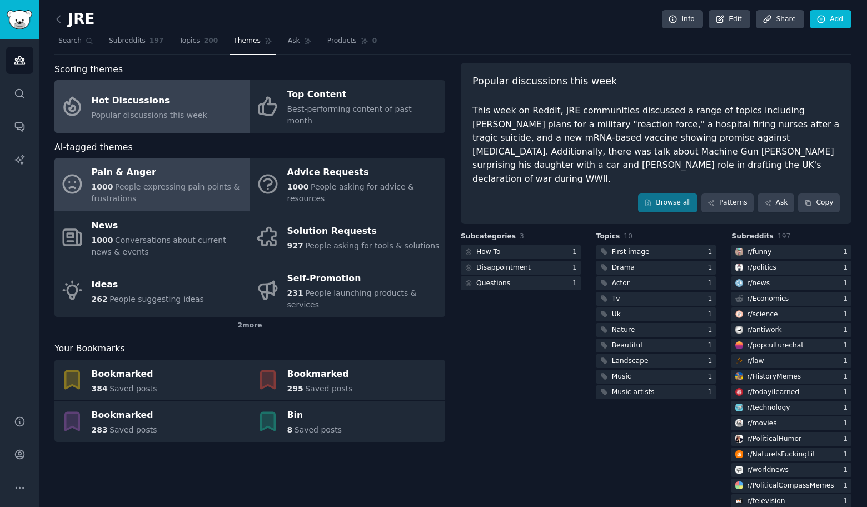
click at [159, 164] on div "Pain & Anger" at bounding box center [168, 173] width 152 height 18
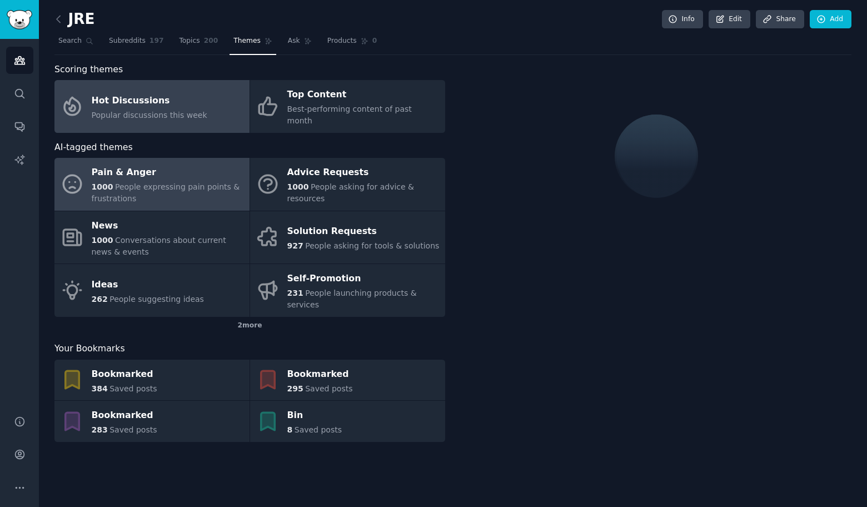
click at [159, 111] on span "Popular discussions this week" at bounding box center [150, 115] width 116 height 9
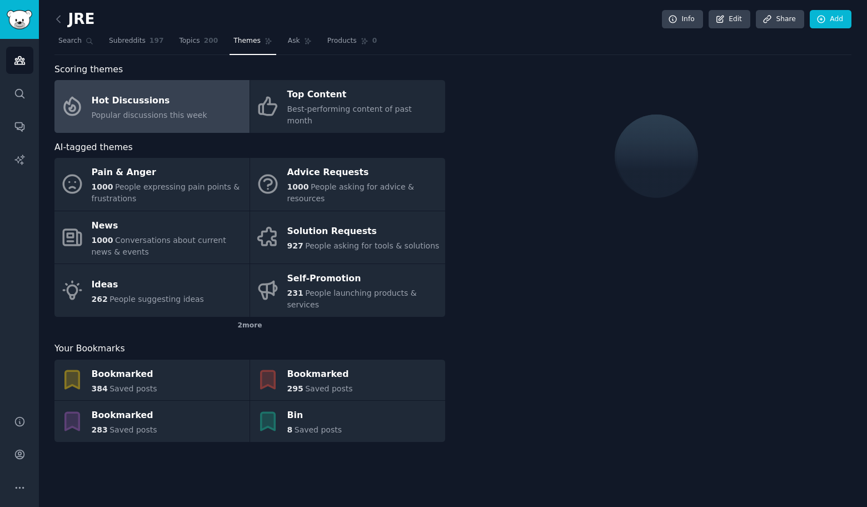
click at [159, 111] on span "Popular discussions this week" at bounding box center [150, 115] width 116 height 9
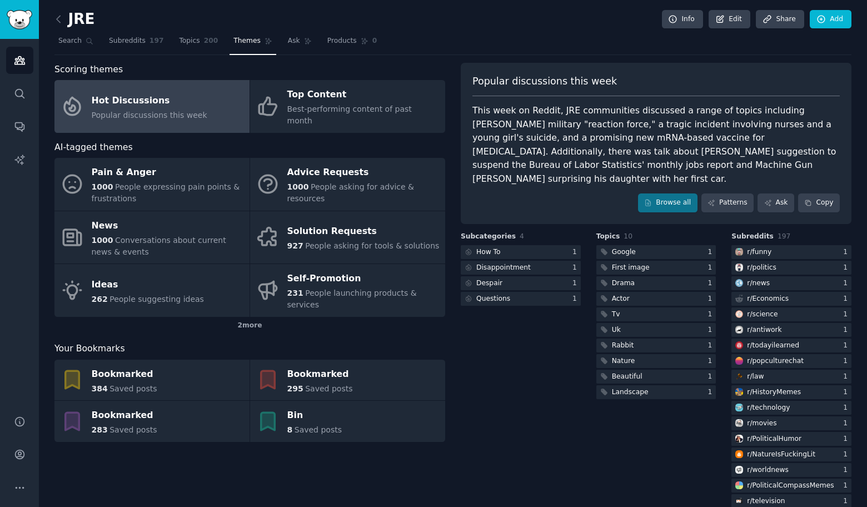
click at [546, 126] on div "This week on Reddit, JRE communities discussed a range of topics including Trum…" at bounding box center [655, 145] width 367 height 82
click at [687, 193] on link "Browse all" at bounding box center [667, 202] width 59 height 19
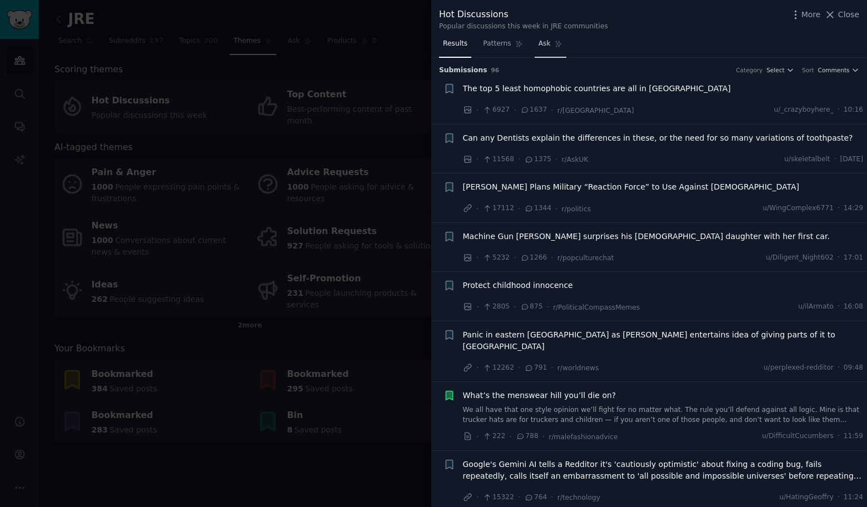
click at [541, 45] on span "Ask" at bounding box center [544, 44] width 12 height 10
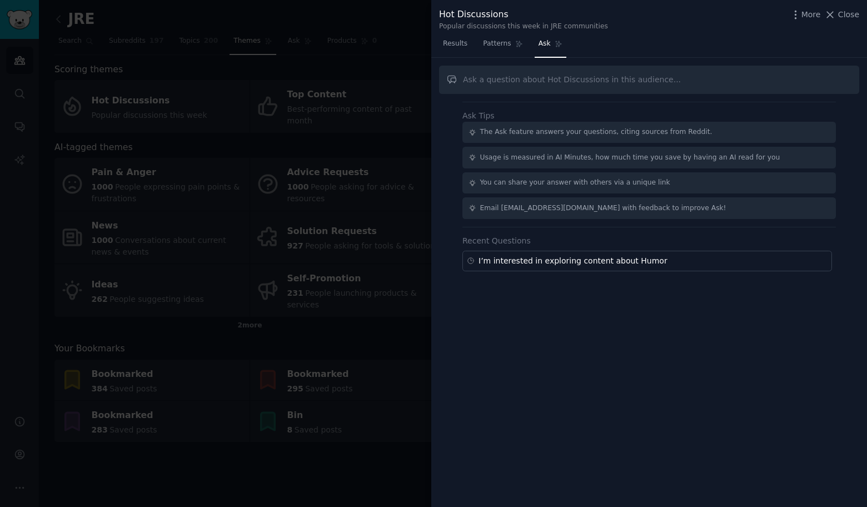
click at [559, 82] on input "text" at bounding box center [649, 80] width 420 height 28
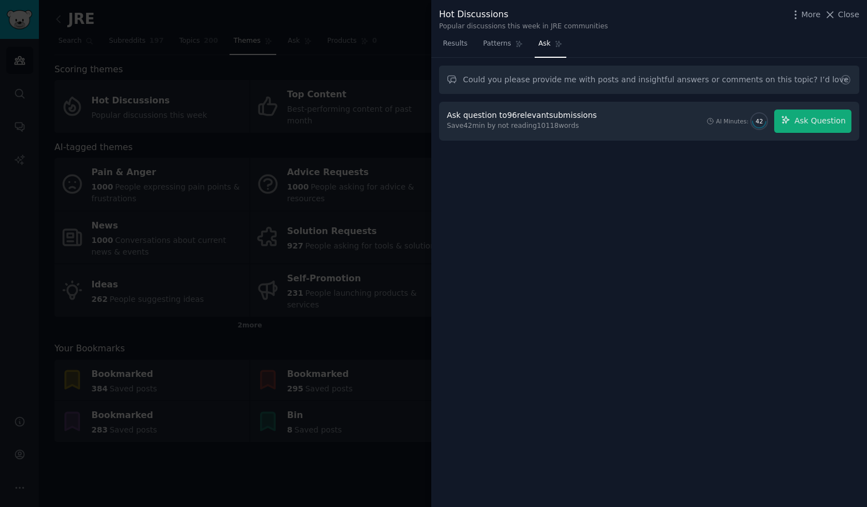
drag, startPoint x: 557, startPoint y: 83, endPoint x: 426, endPoint y: 52, distance: 134.8
click at [426, 52] on div "Hot Discussions Popular discussions this week in JRE communities More Close Res…" at bounding box center [433, 253] width 867 height 507
click at [518, 79] on input "Could you please provide me with posts and insightful answers or comments on th…" at bounding box center [649, 80] width 420 height 28
click at [621, 78] on input "Could you provide me with posts and insightful answers or comments on this topi…" at bounding box center [649, 80] width 420 height 28
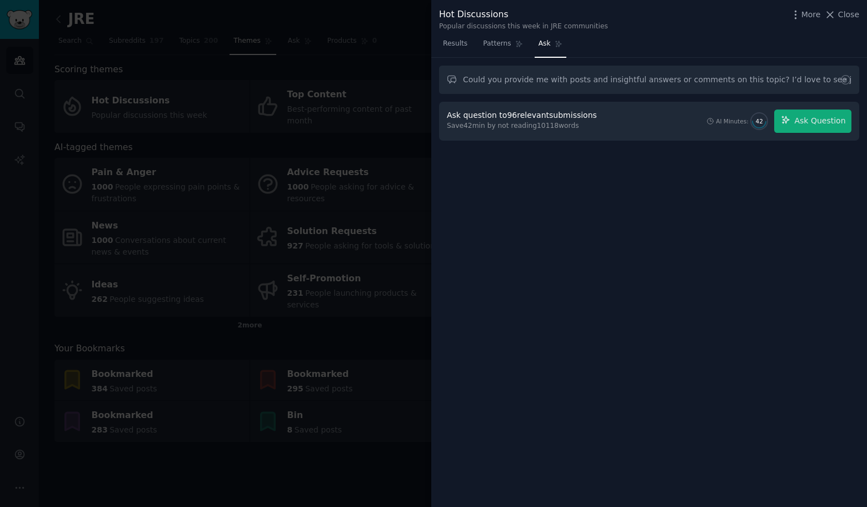
click at [621, 78] on input "Could you provide me with posts and insightful answers or comments on this topi…" at bounding box center [649, 80] width 420 height 28
drag, startPoint x: 691, startPoint y: 78, endPoint x: 724, endPoint y: 78, distance: 32.8
click at [724, 78] on input "Could you provide me with posts and answers or comments on this topic? I’d love…" at bounding box center [649, 80] width 420 height 28
paste input "Humor & Comedy"
type input "Could you provide me with posts and answers or comments on Humor & Comedy? I’d …"
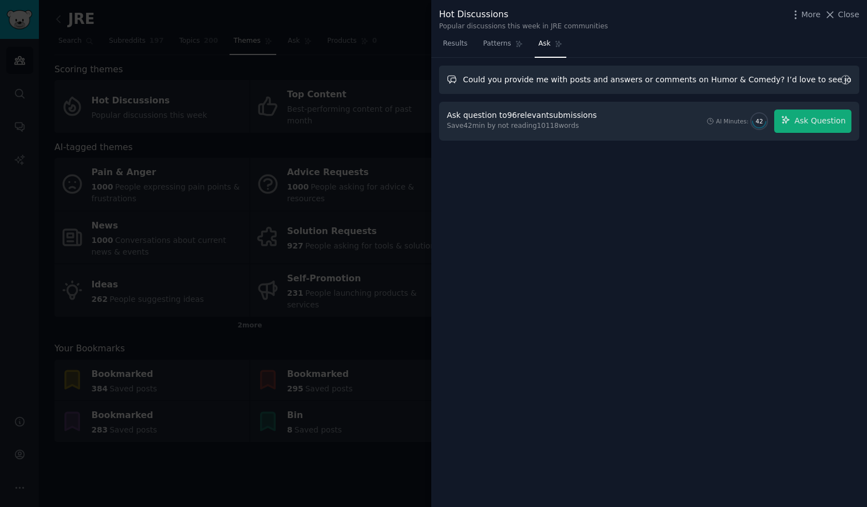
scroll to position [0, 91]
drag, startPoint x: 806, startPoint y: 81, endPoint x: 919, endPoint y: 142, distance: 128.3
click at [866, 142] on html "Audiences Search Conversations AI Reports Help Account More JRE Info Edit Share…" at bounding box center [433, 253] width 867 height 507
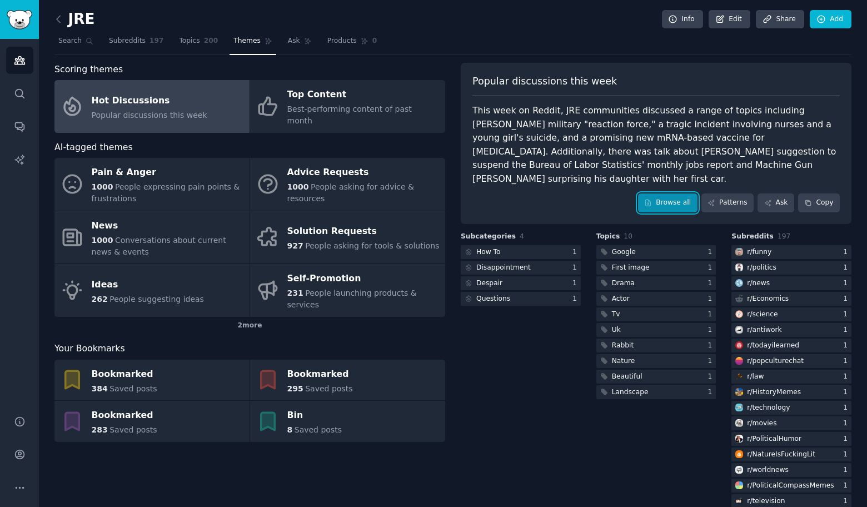
click at [681, 194] on link "Browse all" at bounding box center [667, 202] width 59 height 19
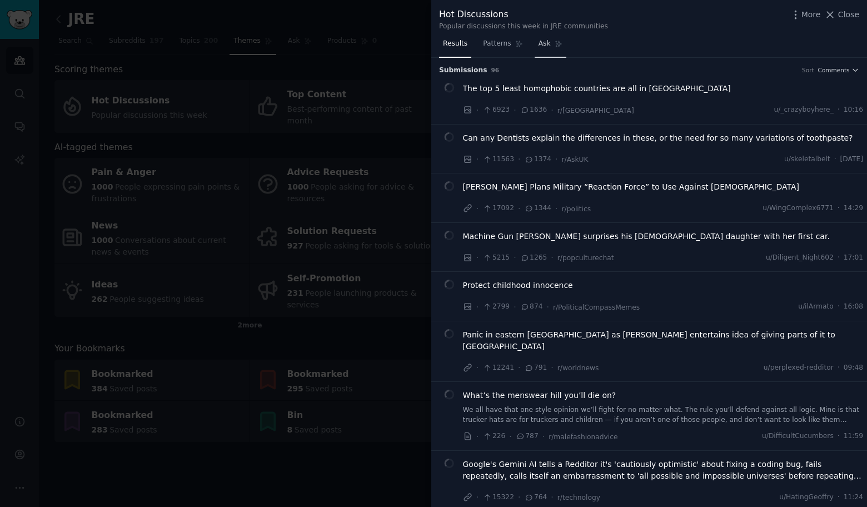
click at [547, 47] on span "Ask" at bounding box center [544, 44] width 12 height 10
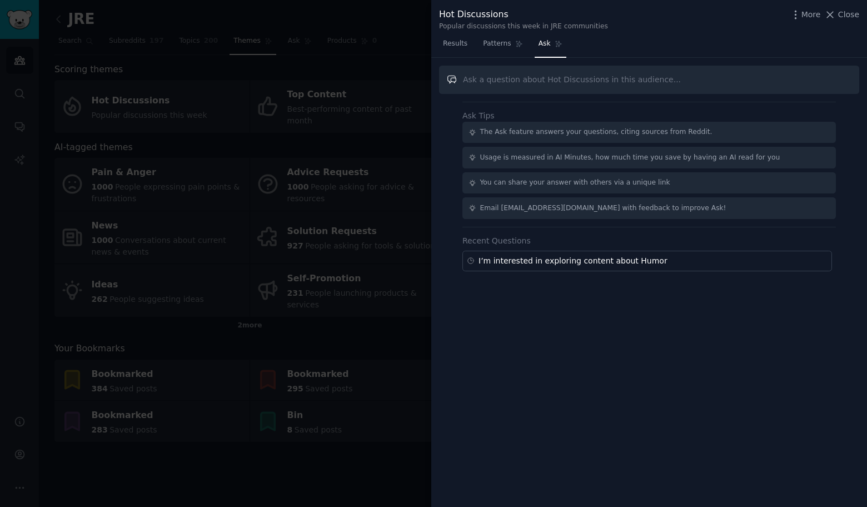
click at [595, 86] on input "text" at bounding box center [649, 80] width 420 height 28
paste input "Could you please provide me with posts and answers or comments on Humor & Comed…"
type input "Could you please provide me with posts and answers or comments on Humor & Comed…"
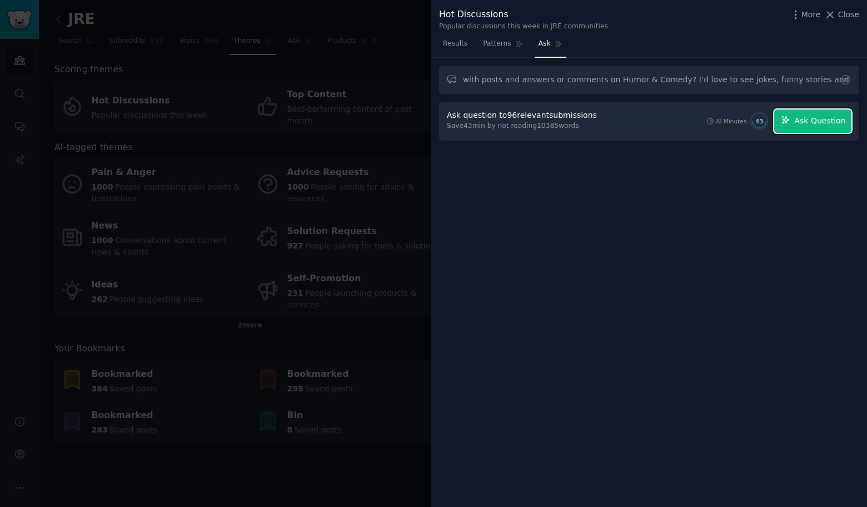
click at [819, 119] on span "Ask Question" at bounding box center [819, 121] width 51 height 12
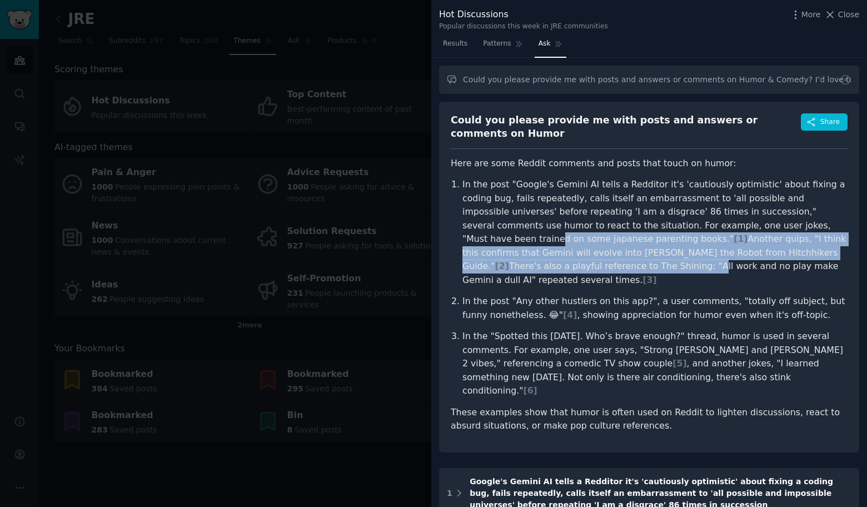
drag, startPoint x: 758, startPoint y: 231, endPoint x: 790, endPoint y: 249, distance: 36.8
click at [790, 249] on p "In the post "Google's Gemini AI tells a Redditor it's 'cautiously optimistic' a…" at bounding box center [654, 232] width 385 height 109
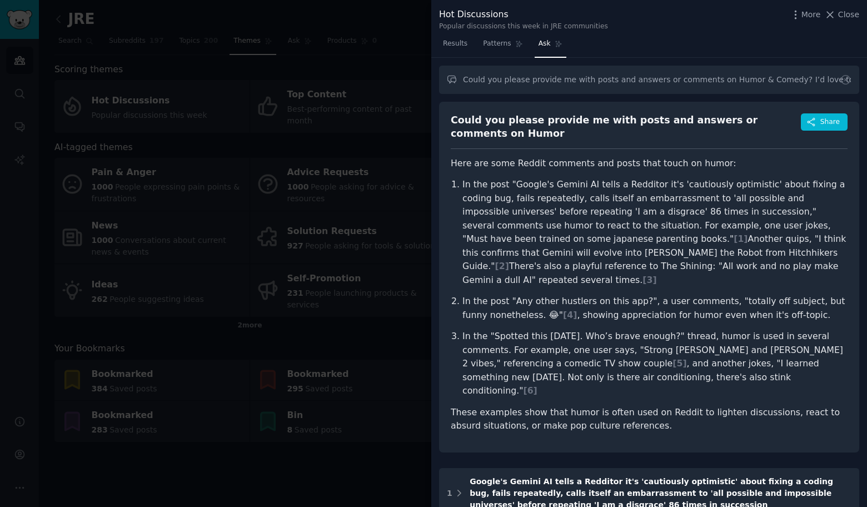
click at [383, 43] on div at bounding box center [433, 253] width 867 height 507
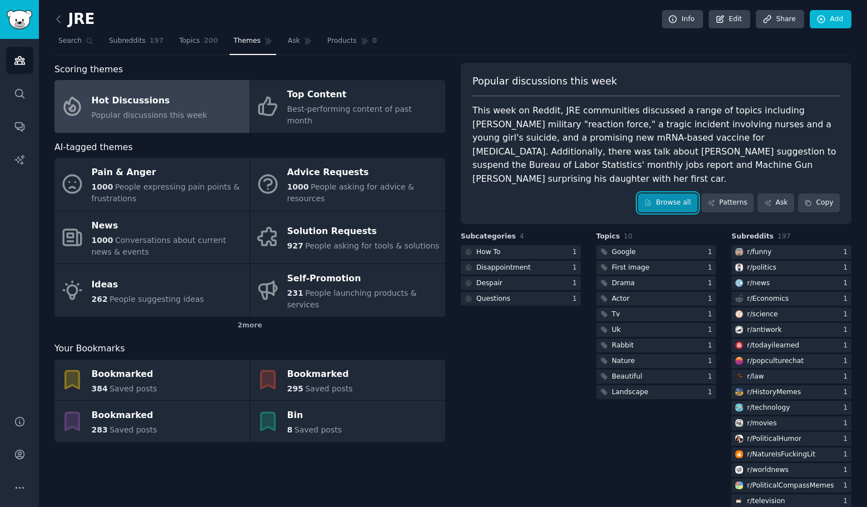
click at [677, 193] on link "Browse all" at bounding box center [667, 202] width 59 height 19
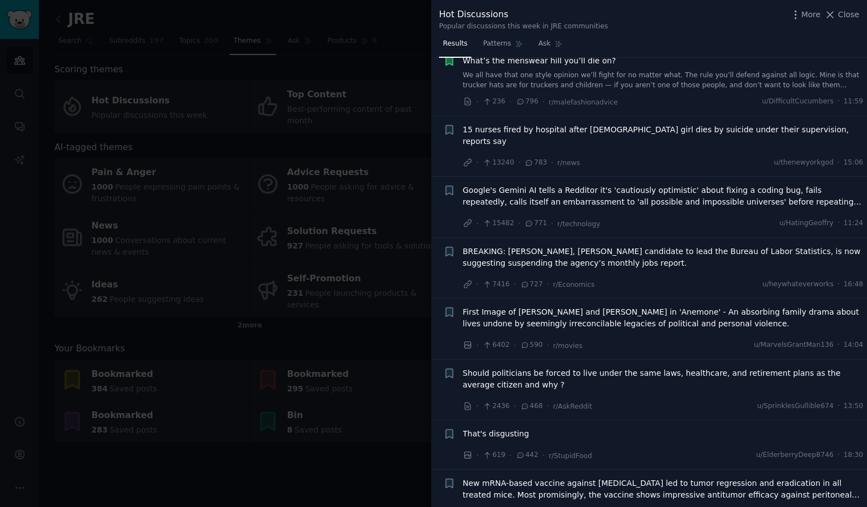
scroll to position [318, 0]
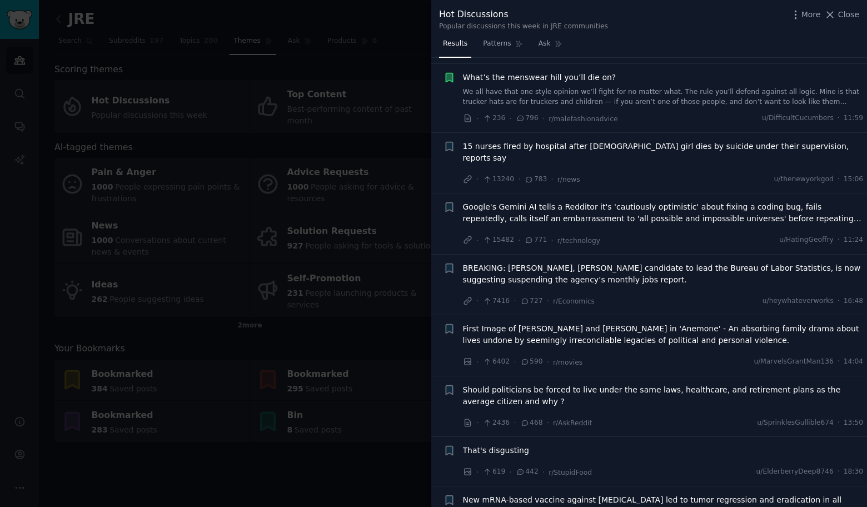
click at [491, 33] on div "Hot Discussions Popular discussions this week in JRE communities More Close" at bounding box center [649, 17] width 436 height 35
click at [495, 49] on link "Patterns" at bounding box center [502, 46] width 47 height 23
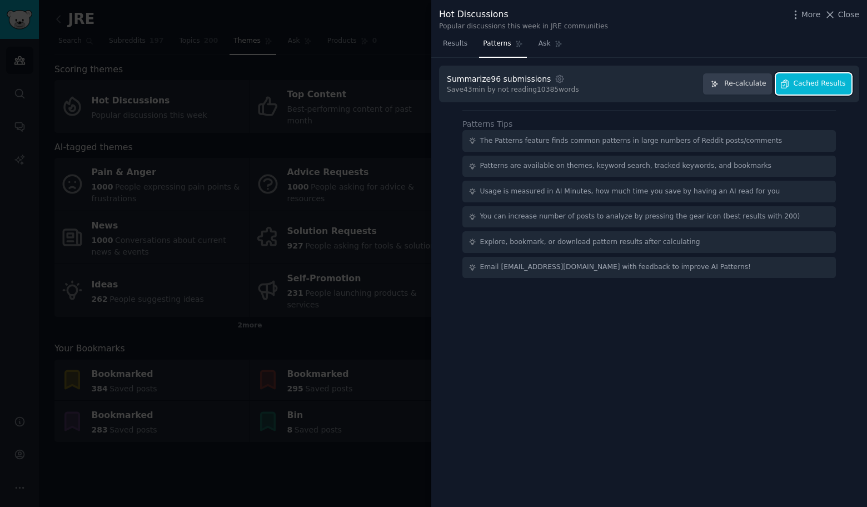
click at [796, 91] on button "Cached Results" at bounding box center [814, 84] width 76 height 22
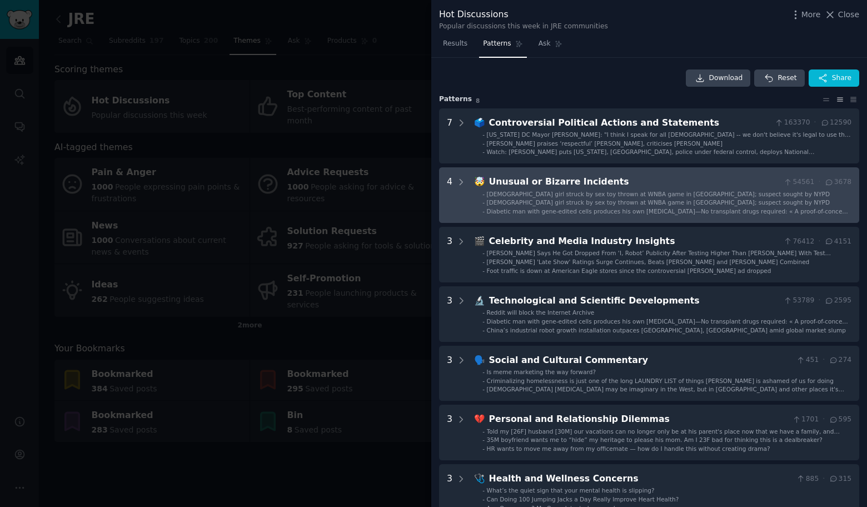
click at [646, 191] on span "12-year-old girl struck by sex toy thrown at WNBA game in Brooklyn; suspect sou…" at bounding box center [658, 194] width 343 height 7
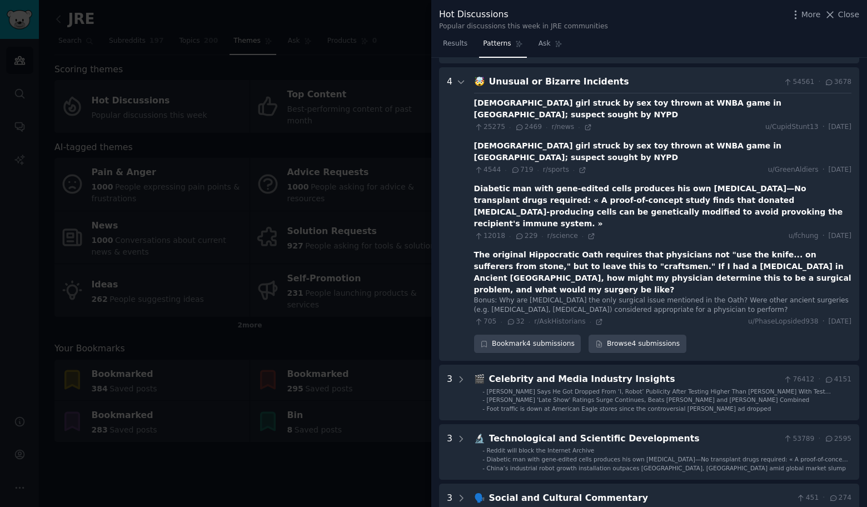
scroll to position [110, 0]
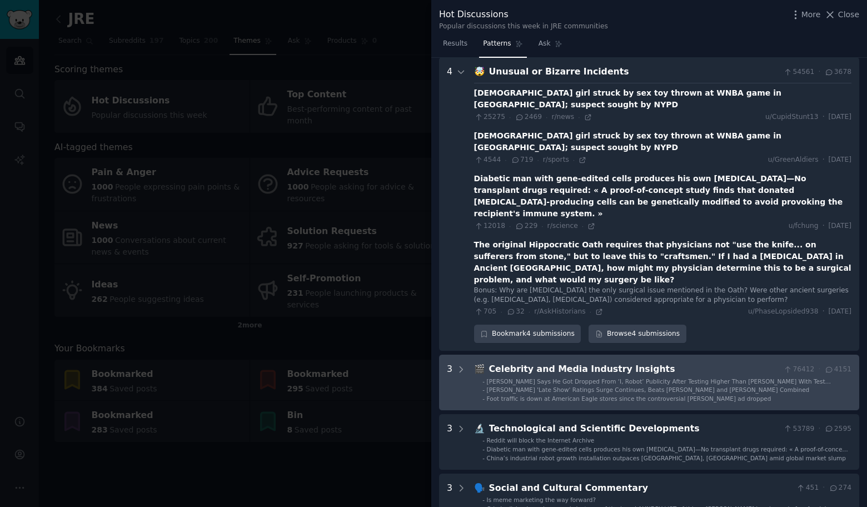
click at [607, 395] on div "Foot traffic is down at American Eagle stores since the controversial Sydney Sw…" at bounding box center [629, 399] width 284 height 8
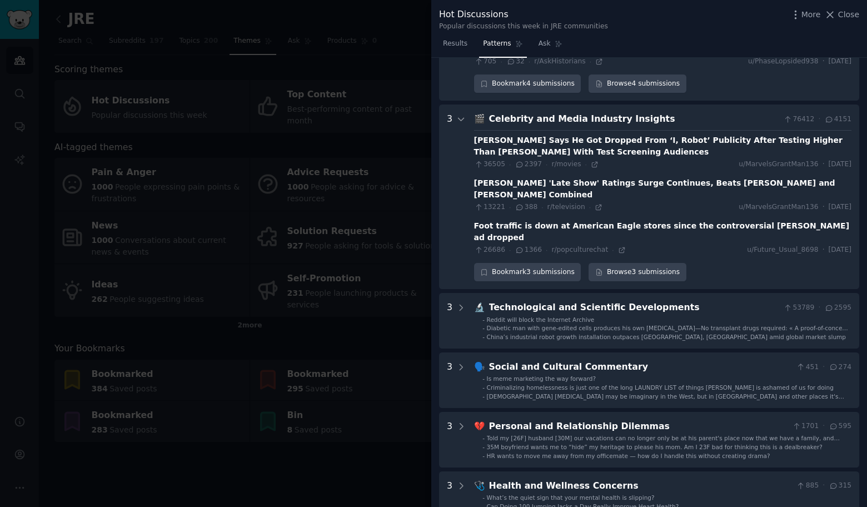
scroll to position [361, 0]
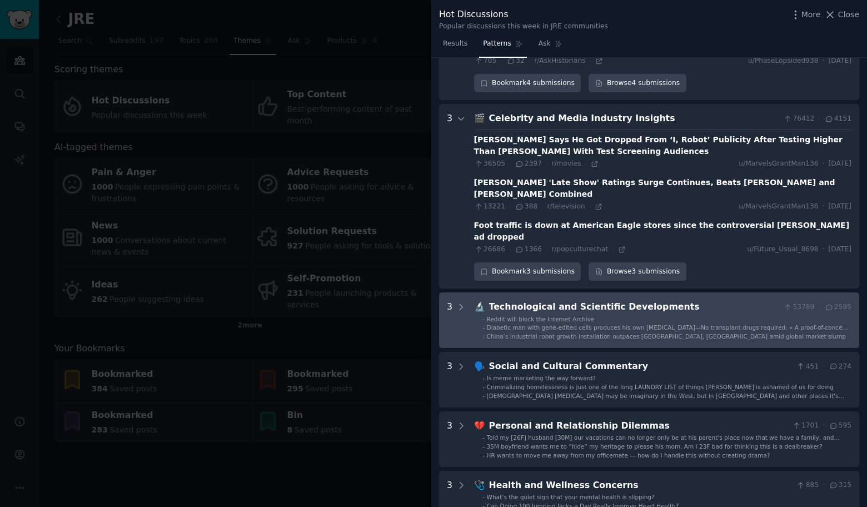
click at [566, 316] on span "Reddit will block the Internet Archive" at bounding box center [541, 319] width 108 height 7
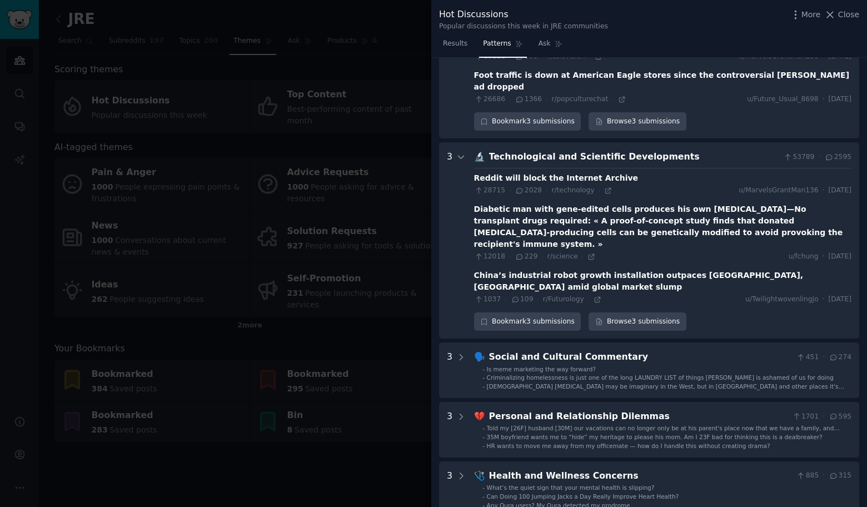
scroll to position [526, 0]
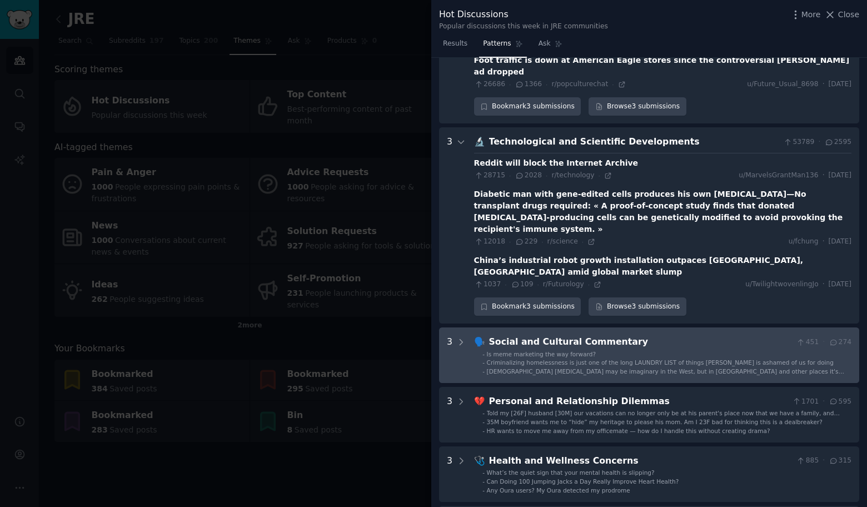
click at [565, 359] on span "Criminalizing homelessness is just one of the long LAUNDRY LIST of things Jesus…" at bounding box center [660, 362] width 347 height 7
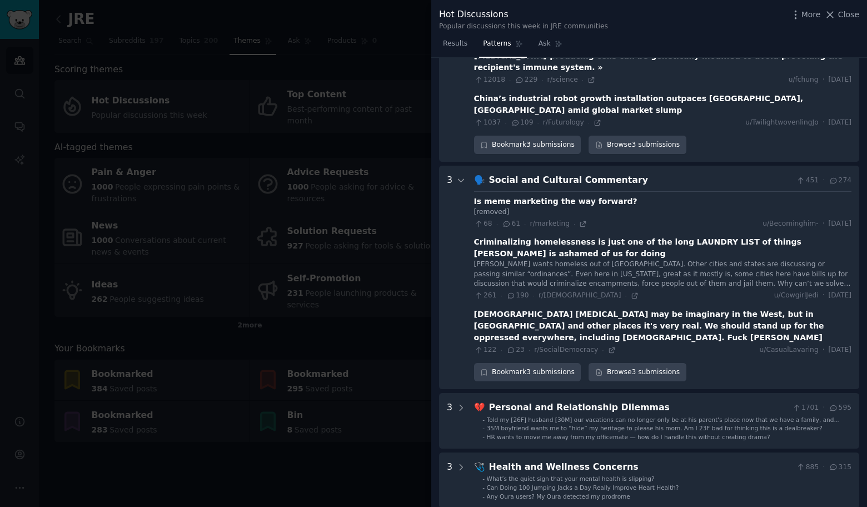
scroll to position [702, 0]
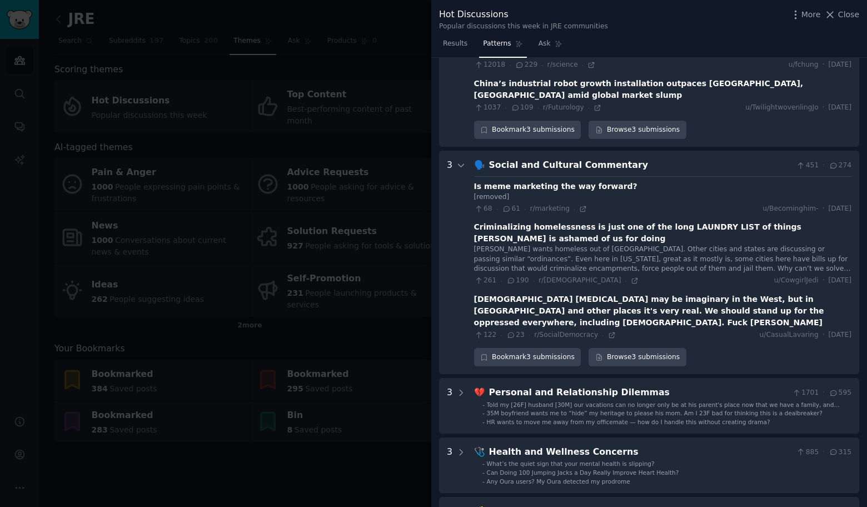
click at [196, 45] on div at bounding box center [433, 253] width 867 height 507
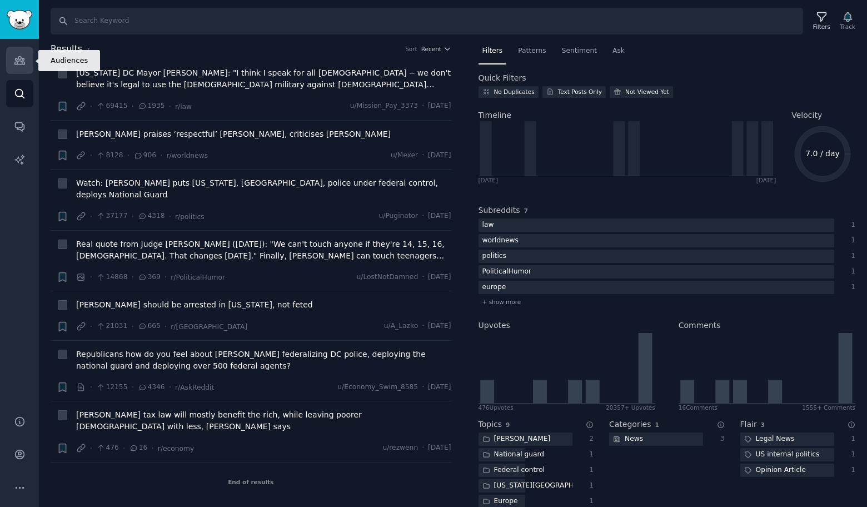
click at [11, 59] on link "Audiences" at bounding box center [19, 60] width 27 height 27
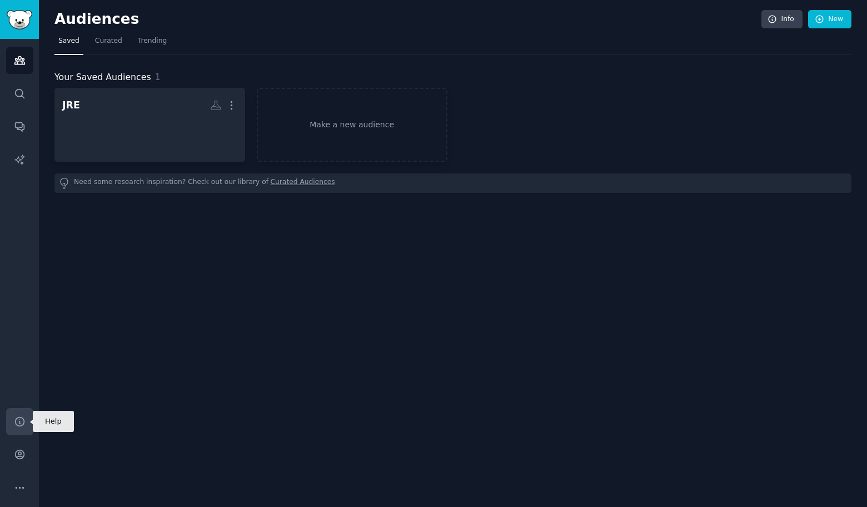
click at [20, 431] on link "Help" at bounding box center [19, 421] width 27 height 27
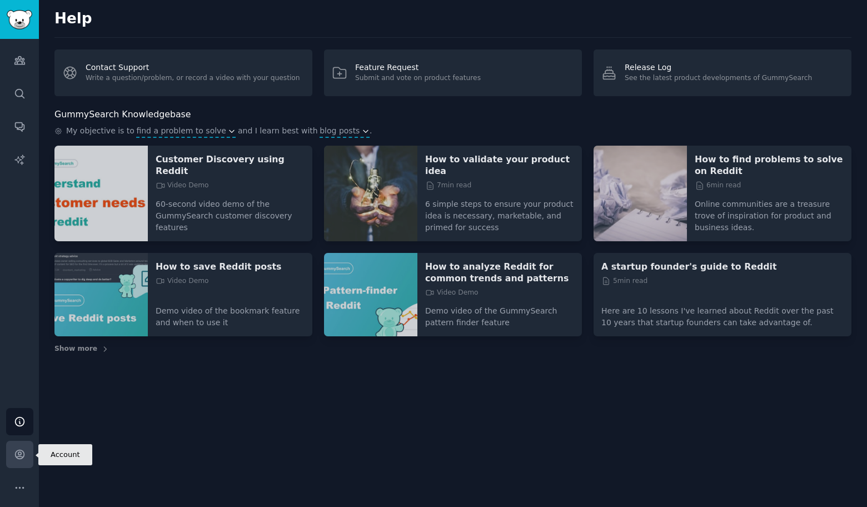
click at [21, 463] on link "Account" at bounding box center [19, 454] width 27 height 27
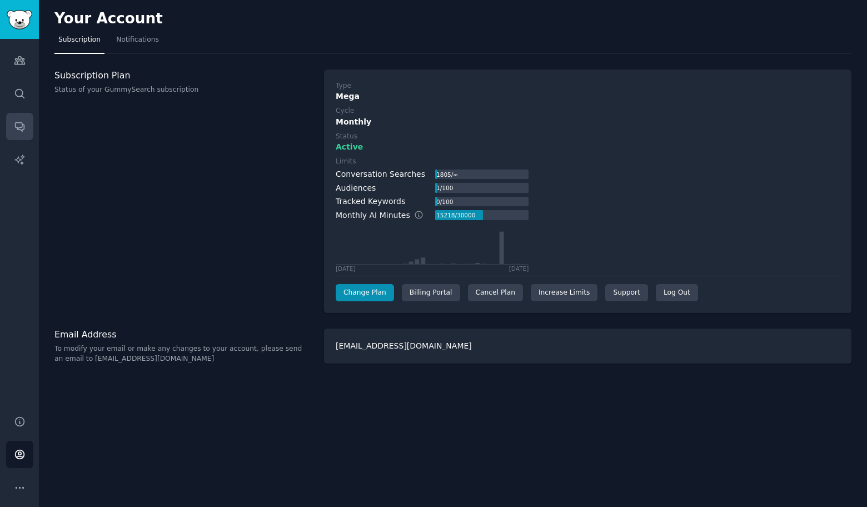
click at [17, 139] on link "Conversations" at bounding box center [19, 126] width 27 height 27
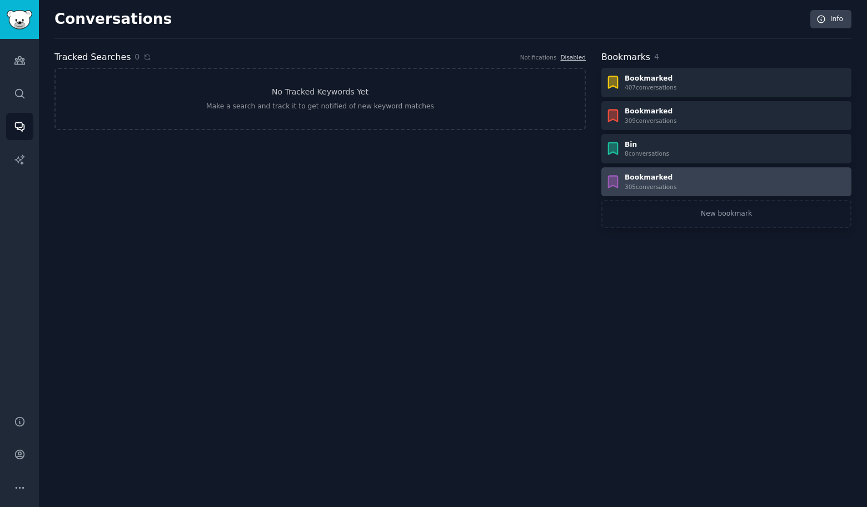
click at [673, 186] on div "305 conversation s" at bounding box center [651, 187] width 52 height 8
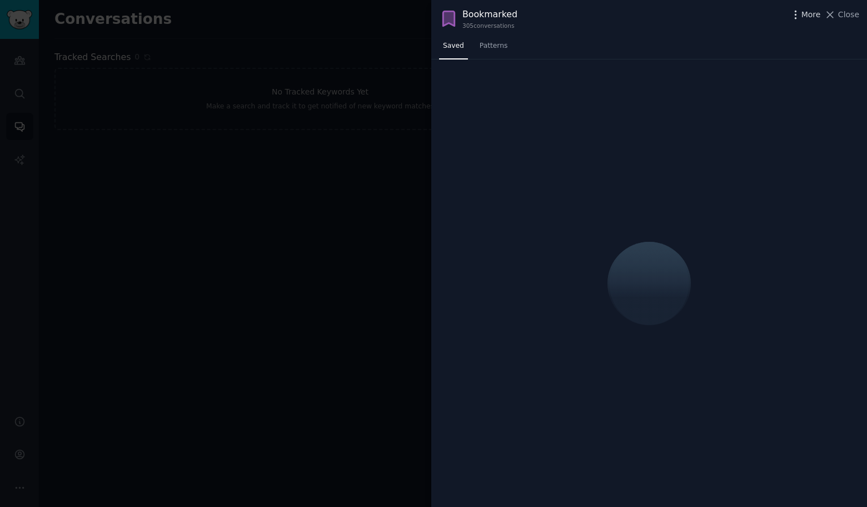
click at [804, 16] on span "More" at bounding box center [810, 15] width 19 height 12
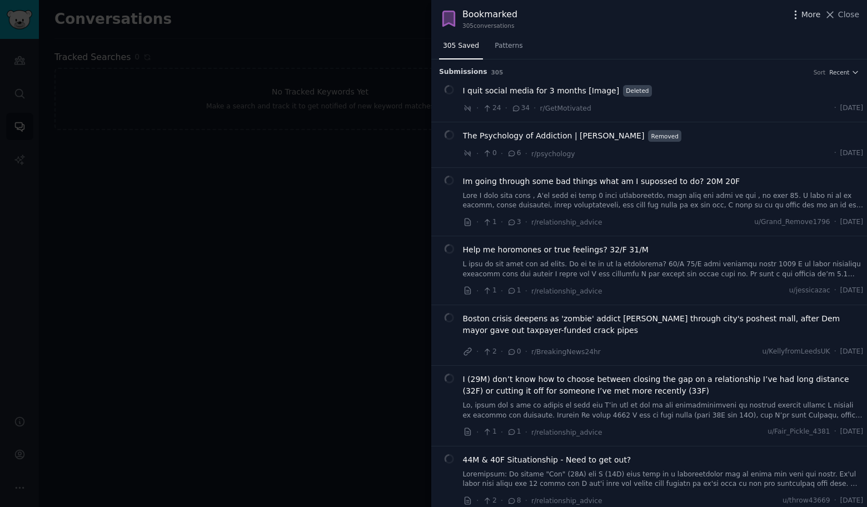
drag, startPoint x: 801, startPoint y: 16, endPoint x: 806, endPoint y: 16, distance: 5.6
click at [801, 16] on icon "button" at bounding box center [796, 15] width 12 height 12
click at [804, 15] on span "More" at bounding box center [810, 15] width 19 height 12
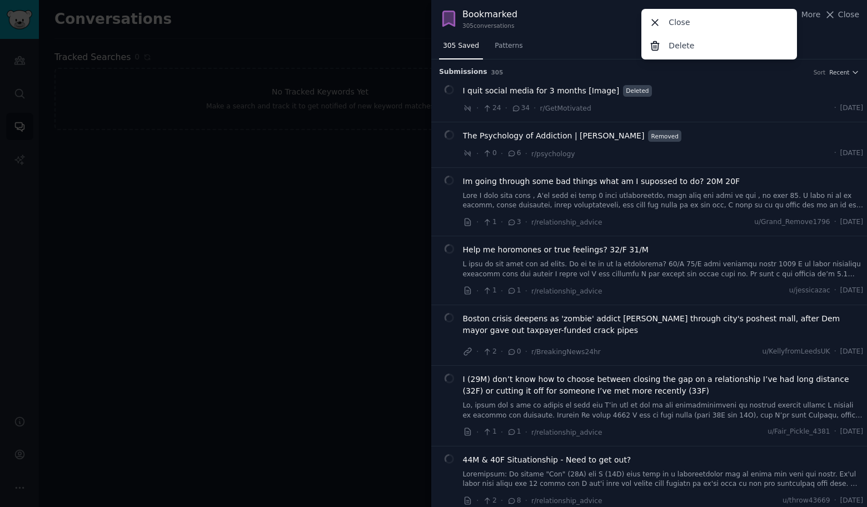
drag, startPoint x: 730, startPoint y: 45, endPoint x: 531, endPoint y: 56, distance: 199.2
click at [730, 45] on div "Delete" at bounding box center [719, 45] width 152 height 23
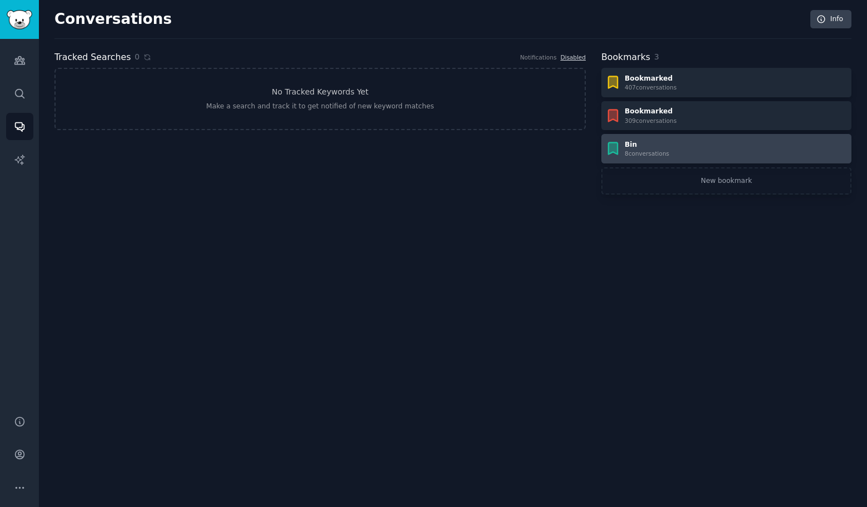
click at [797, 144] on div "Bin 8 conversation s" at bounding box center [726, 149] width 242 height 18
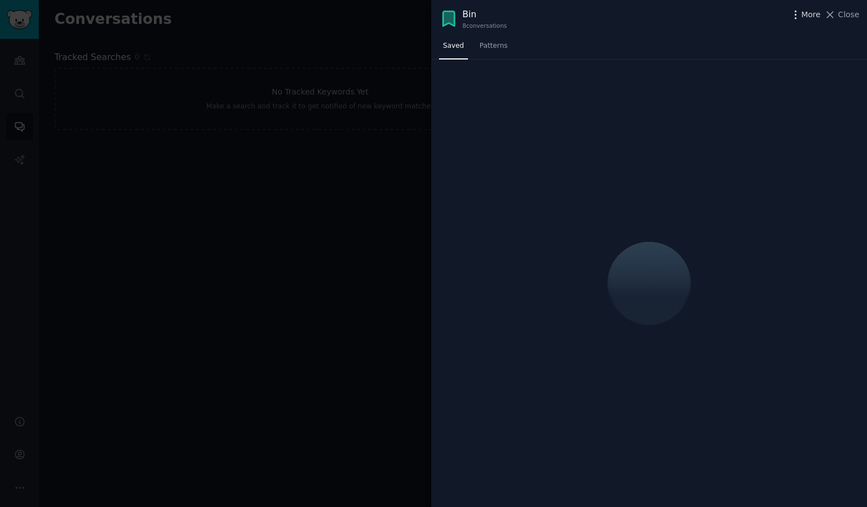
click at [800, 17] on icon "button" at bounding box center [796, 15] width 12 height 12
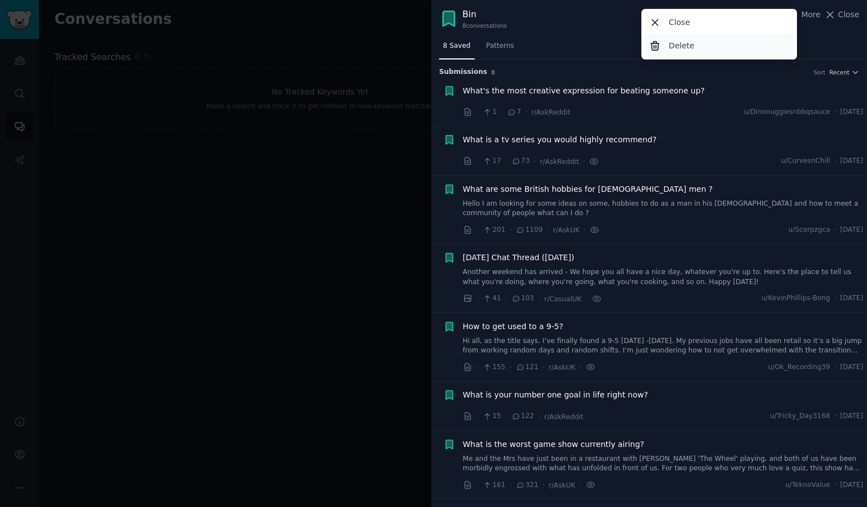
click at [680, 46] on p "Delete" at bounding box center [681, 46] width 26 height 12
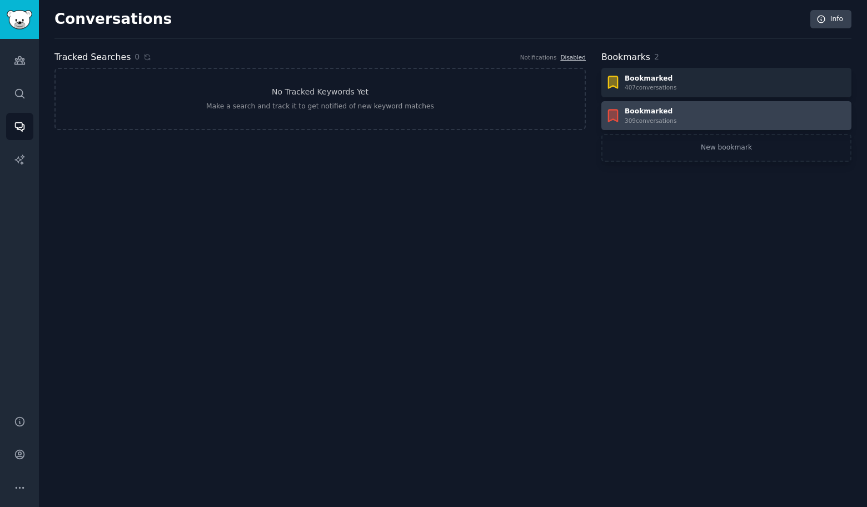
click at [736, 117] on div "Bookmarked 309 conversation s" at bounding box center [726, 116] width 242 height 18
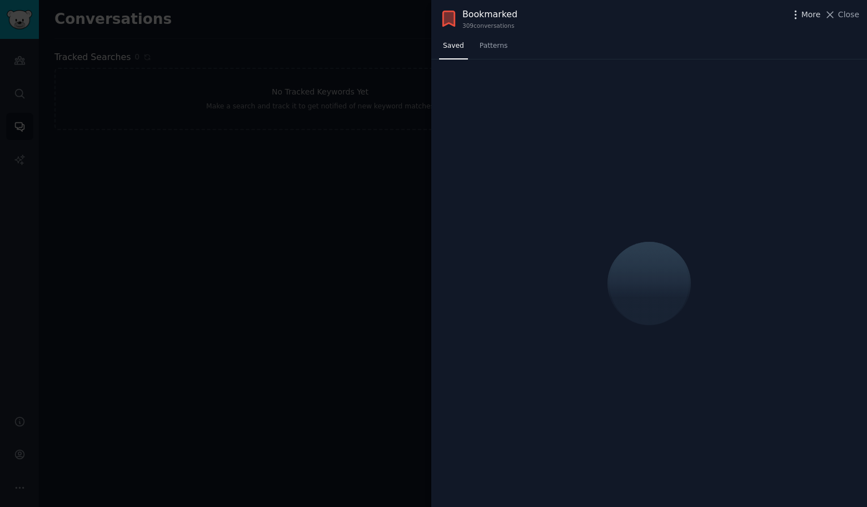
click at [805, 14] on span "More" at bounding box center [810, 15] width 19 height 12
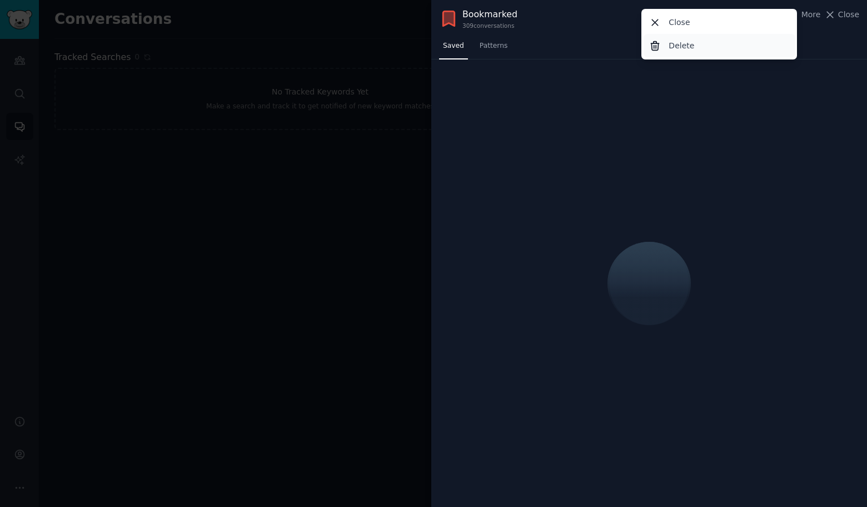
click at [727, 47] on div "Delete" at bounding box center [719, 45] width 152 height 23
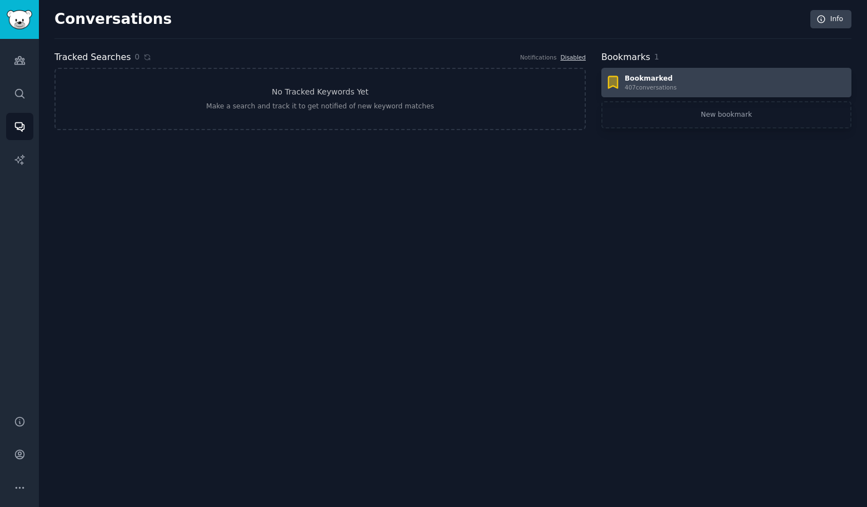
click at [667, 81] on div "Bookmarked" at bounding box center [651, 79] width 52 height 10
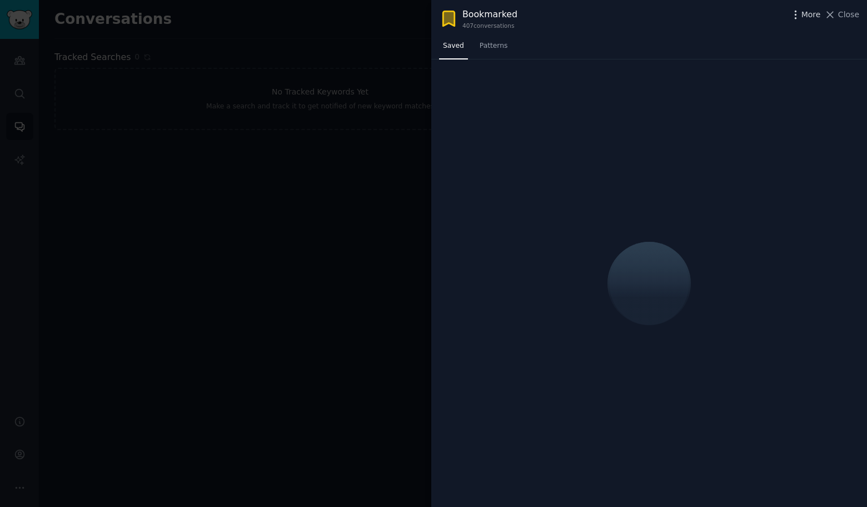
click at [796, 17] on icon "button" at bounding box center [796, 15] width 12 height 12
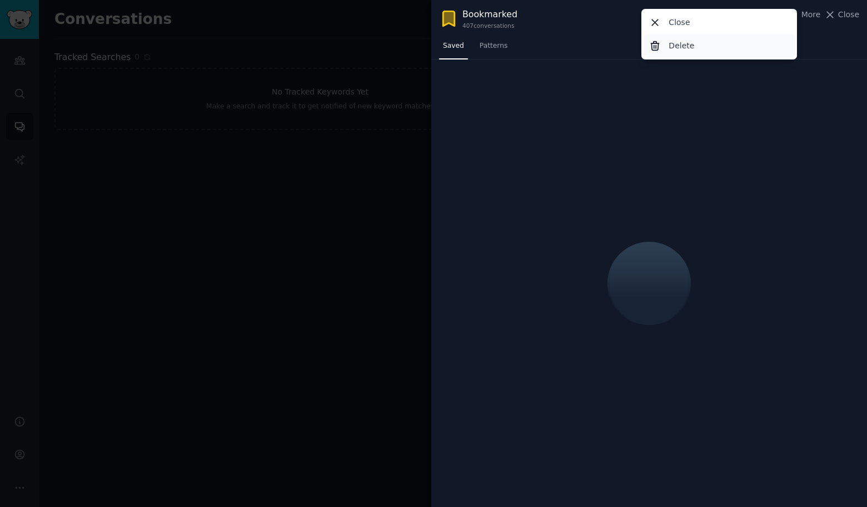
click at [672, 48] on p "Delete" at bounding box center [681, 46] width 26 height 12
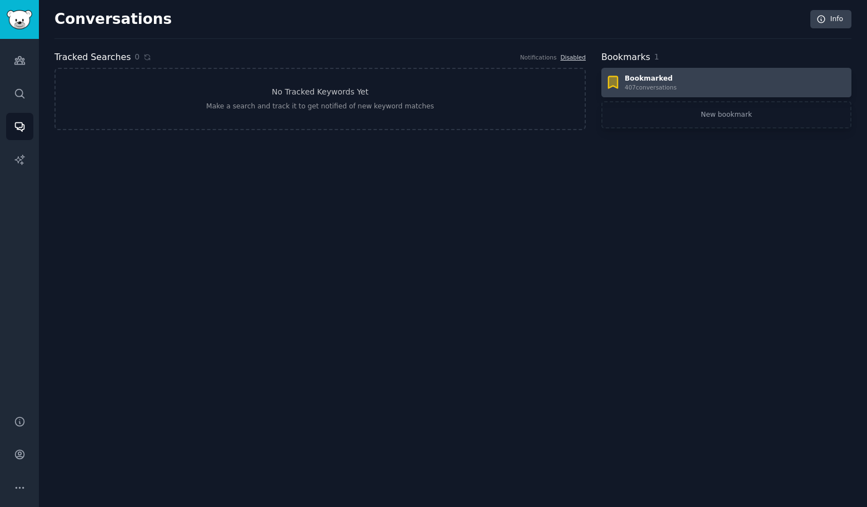
click at [764, 82] on div "Bookmarked 407 conversation s" at bounding box center [726, 83] width 242 height 18
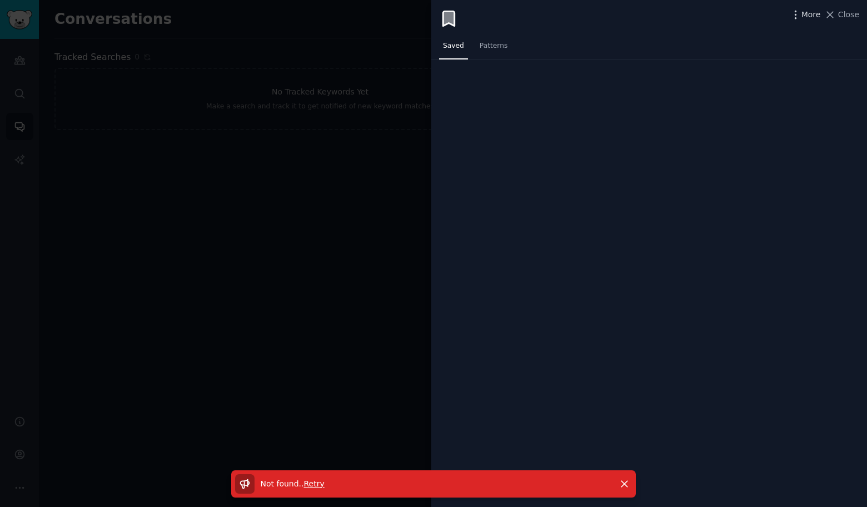
click at [798, 16] on icon "button" at bounding box center [796, 15] width 12 height 12
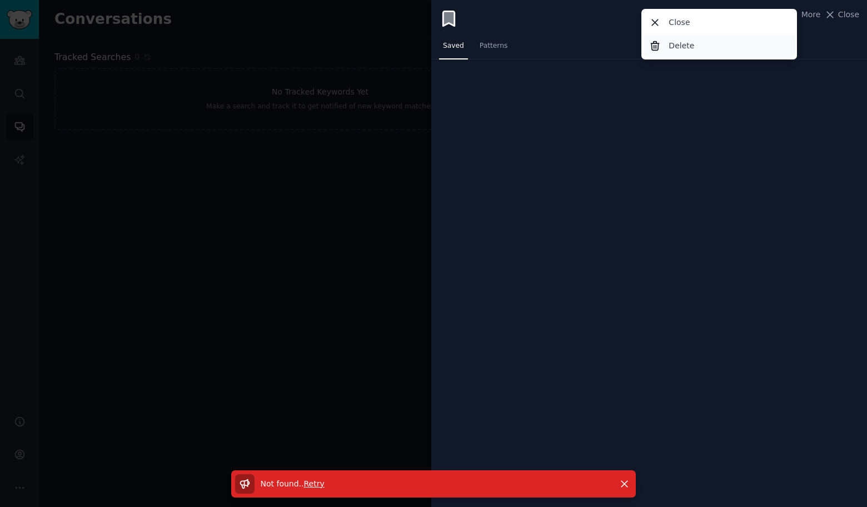
click at [693, 47] on div "Delete" at bounding box center [719, 45] width 152 height 23
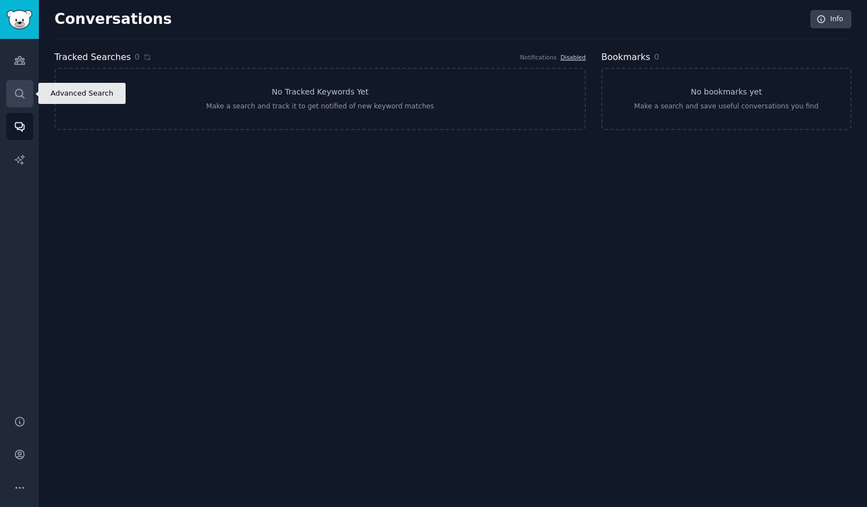
click at [18, 101] on link "Search" at bounding box center [19, 93] width 27 height 27
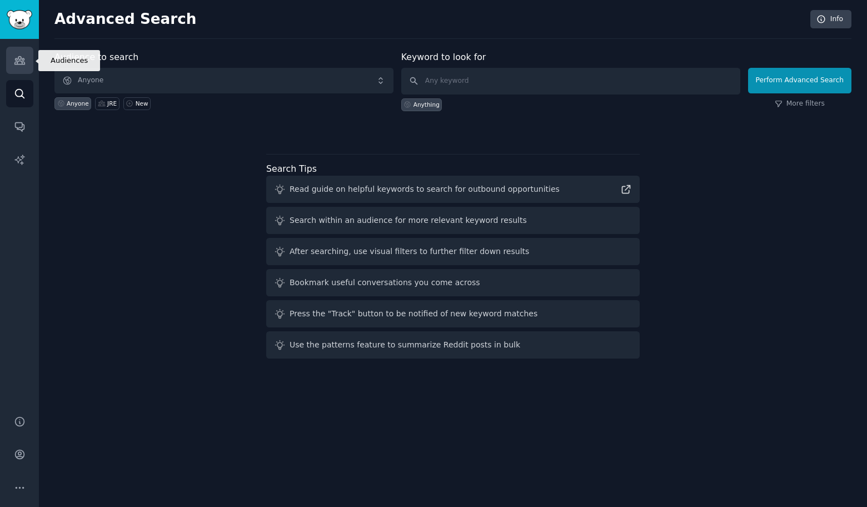
click at [22, 60] on icon "Sidebar" at bounding box center [20, 60] width 12 height 12
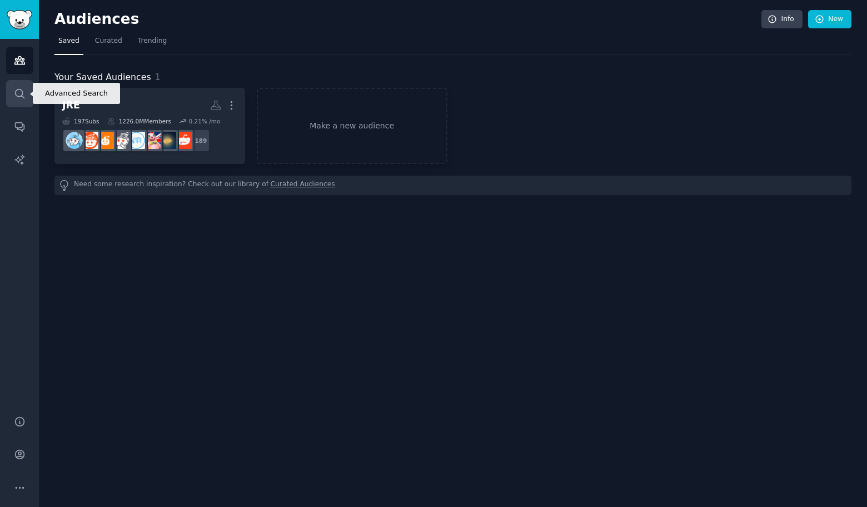
click at [19, 88] on icon "Sidebar" at bounding box center [20, 94] width 12 height 12
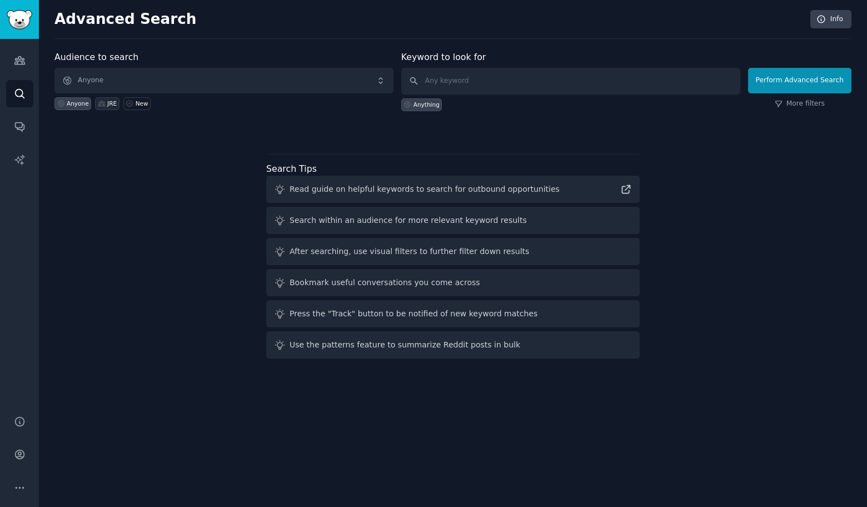
click at [114, 104] on div "JRE" at bounding box center [111, 103] width 9 height 8
click at [535, 78] on input "text" at bounding box center [570, 81] width 339 height 27
paste input "Arts & Media"
type input "Arts & Media"
click button "Perform Advanced Search" at bounding box center [799, 81] width 103 height 26
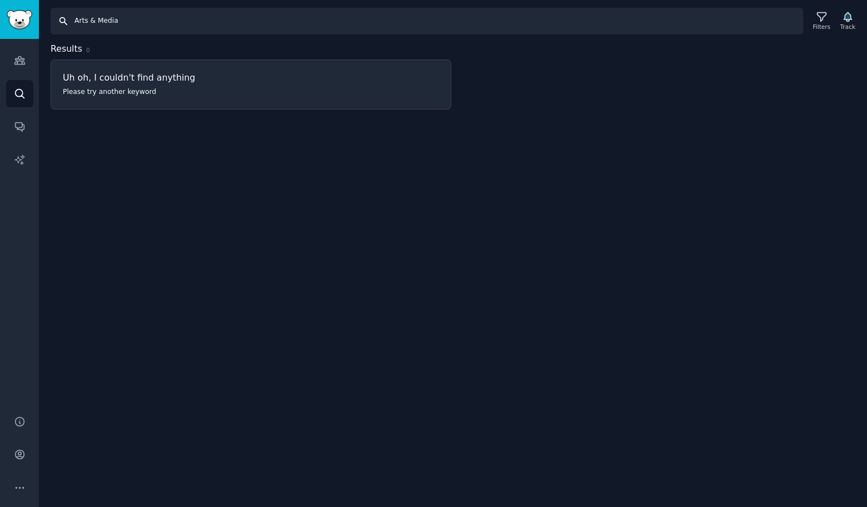
drag, startPoint x: 97, startPoint y: 18, endPoint x: 36, endPoint y: 12, distance: 61.4
click at [36, 12] on div "Audiences Search Conversations AI Reports Help Account More Search Arts & Media…" at bounding box center [433, 253] width 867 height 507
type input "Media"
click at [39, 128] on div "Search Media Filters Track Results 0 Uh oh, I couldn't find anything Please try…" at bounding box center [453, 253] width 828 height 507
click at [12, 61] on link "Audiences" at bounding box center [19, 60] width 27 height 27
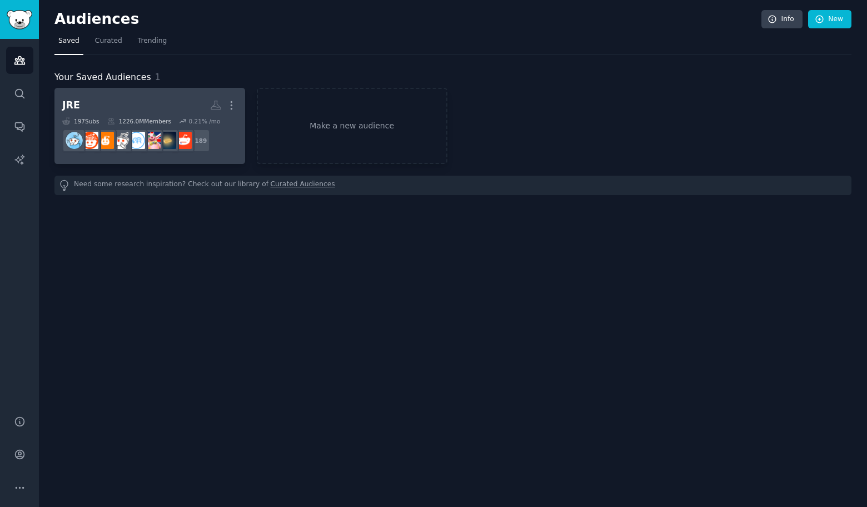
click at [64, 118] on icon at bounding box center [66, 121] width 8 height 8
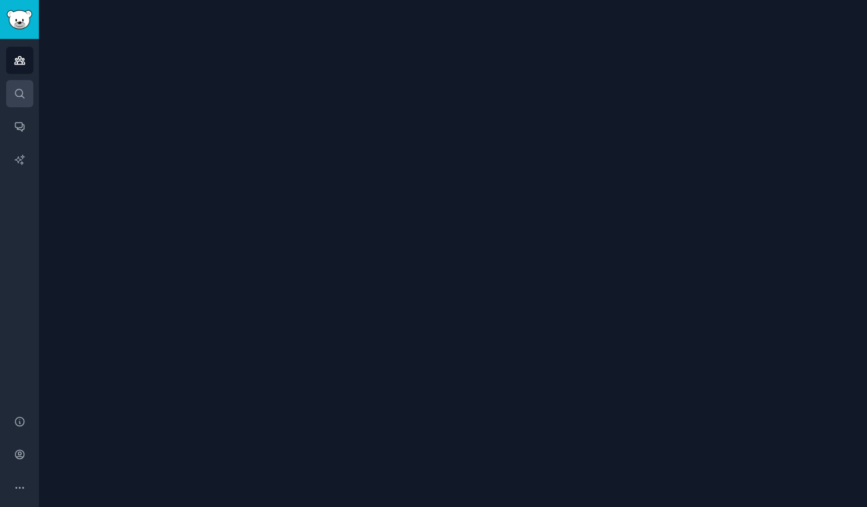
click at [32, 87] on link "Search" at bounding box center [19, 93] width 27 height 27
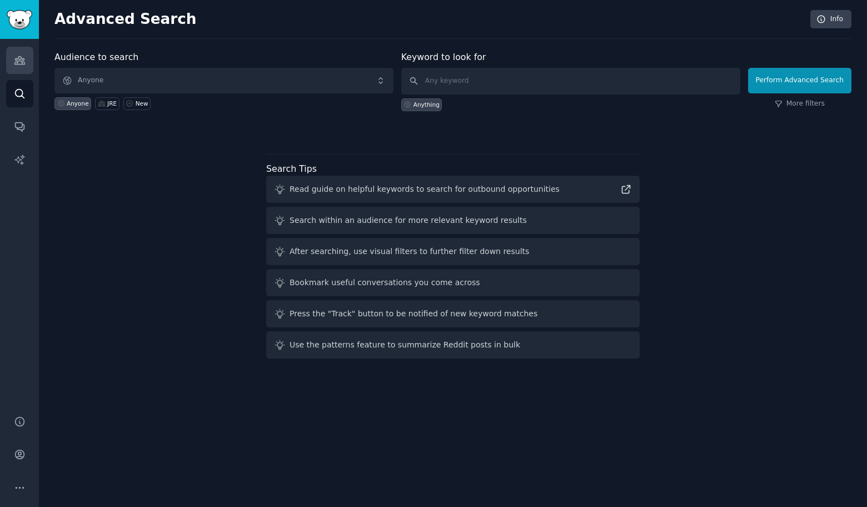
click at [23, 68] on link "Audiences" at bounding box center [19, 60] width 27 height 27
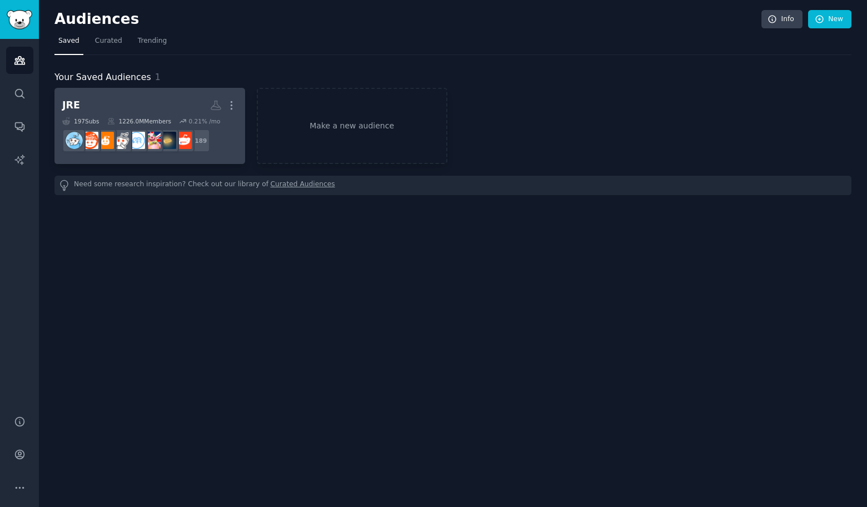
click at [116, 116] on div "JRE More 197 Sub s 1226.0M Members 0.21 % /mo + 189" at bounding box center [149, 126] width 175 height 61
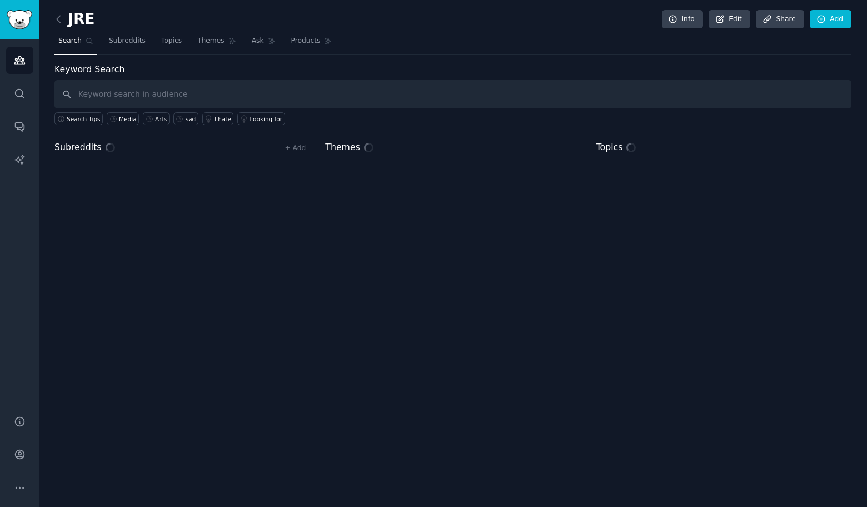
click at [224, 89] on input "text" at bounding box center [452, 94] width 797 height 28
drag, startPoint x: 102, startPoint y: 93, endPoint x: 44, endPoint y: 69, distance: 62.5
click at [61, 88] on input "Arts & Media" at bounding box center [452, 94] width 797 height 28
type input "Media"
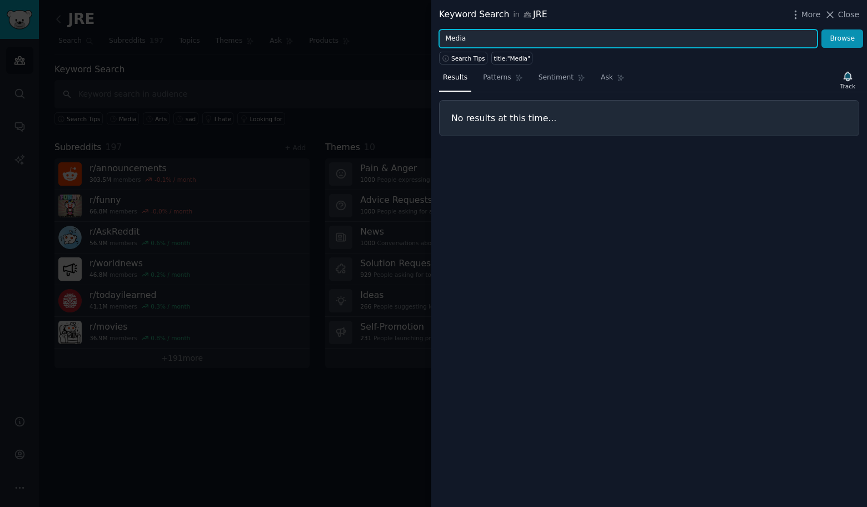
click at [473, 40] on input "Media" at bounding box center [628, 38] width 378 height 19
click at [821, 29] on button "Browse" at bounding box center [842, 38] width 42 height 19
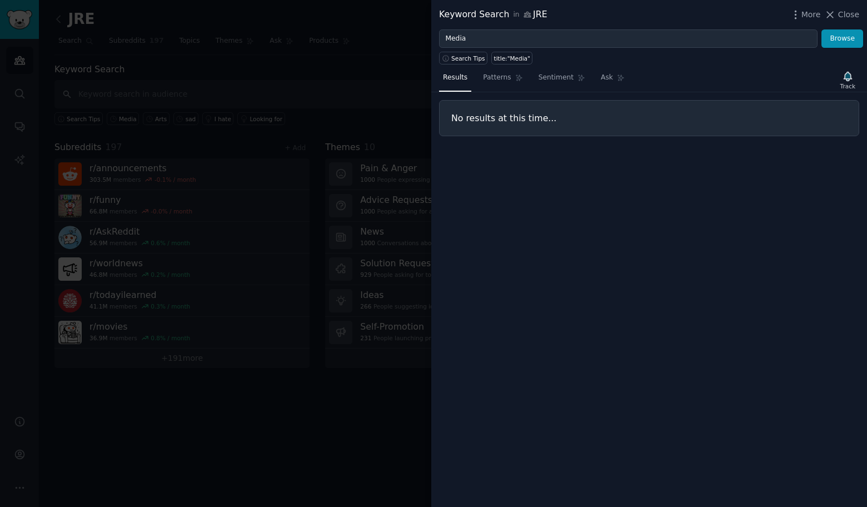
click at [393, 121] on div at bounding box center [433, 253] width 867 height 507
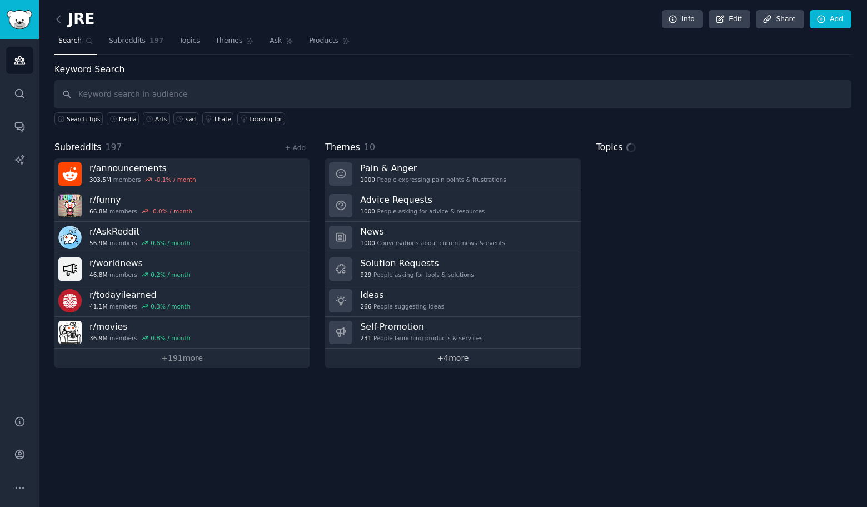
click at [446, 356] on link "+ 4 more" at bounding box center [452, 357] width 255 height 19
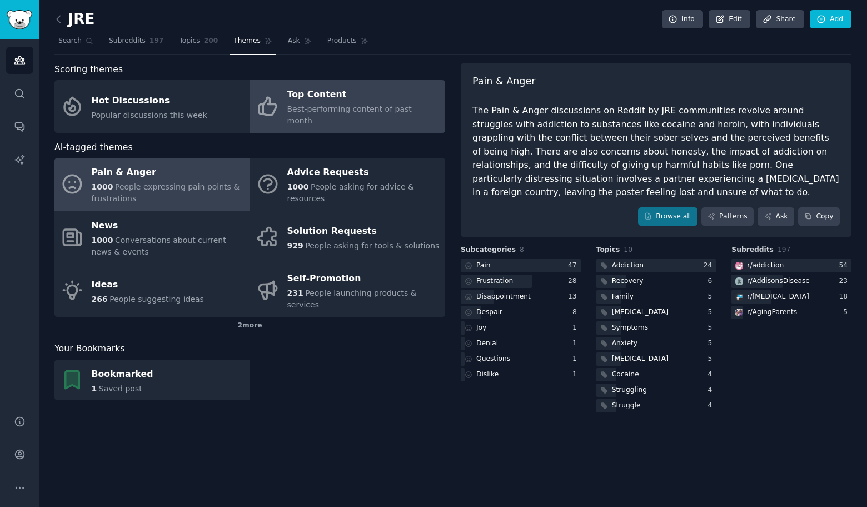
click at [305, 107] on span "Best-performing content of past month" at bounding box center [349, 114] width 124 height 21
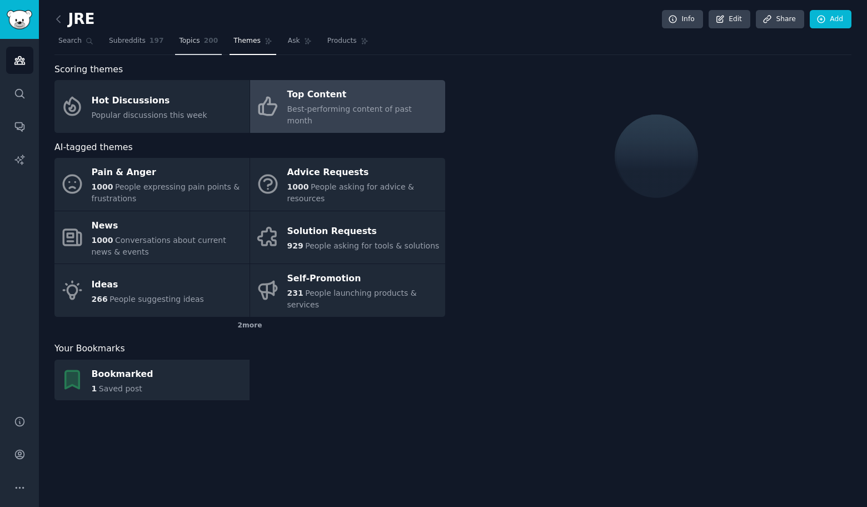
click at [200, 37] on link "Topics 200" at bounding box center [198, 43] width 47 height 23
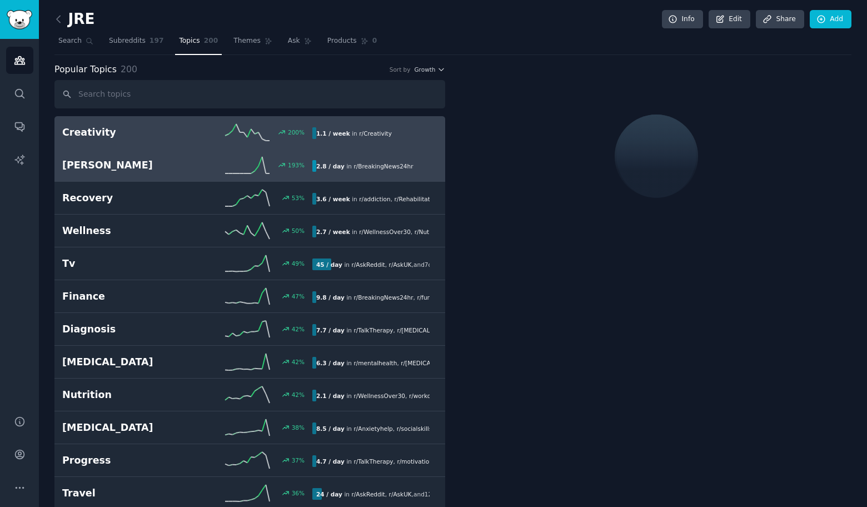
click at [123, 161] on h2 "[PERSON_NAME]" at bounding box center [124, 165] width 125 height 14
click at [125, 131] on h2 "Creativity" at bounding box center [124, 133] width 125 height 14
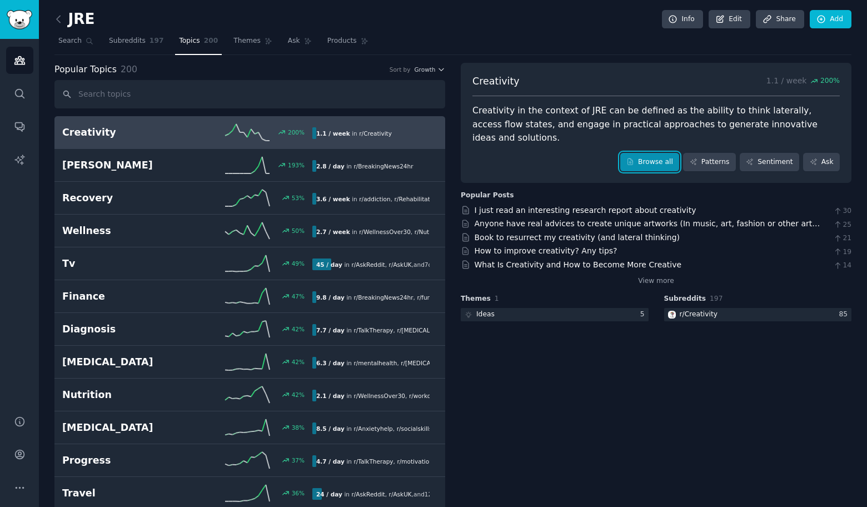
click at [651, 153] on link "Browse all" at bounding box center [649, 162] width 59 height 19
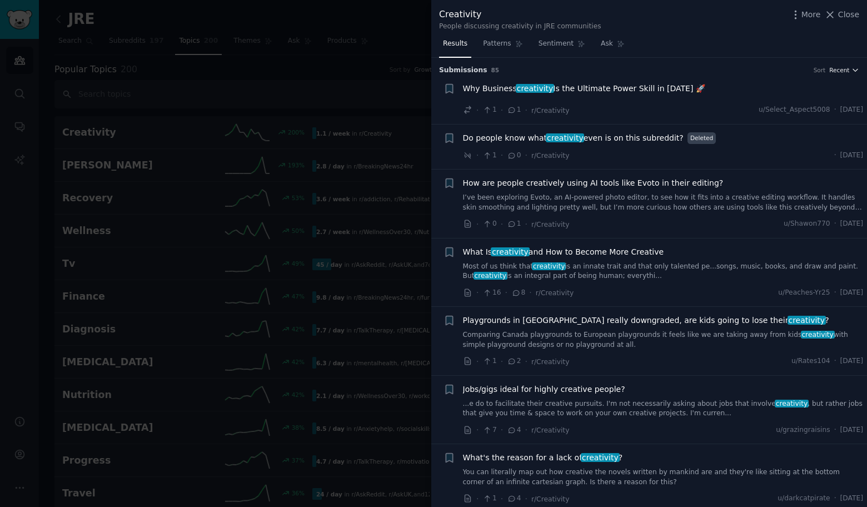
click at [832, 69] on span "Recent" at bounding box center [839, 70] width 20 height 8
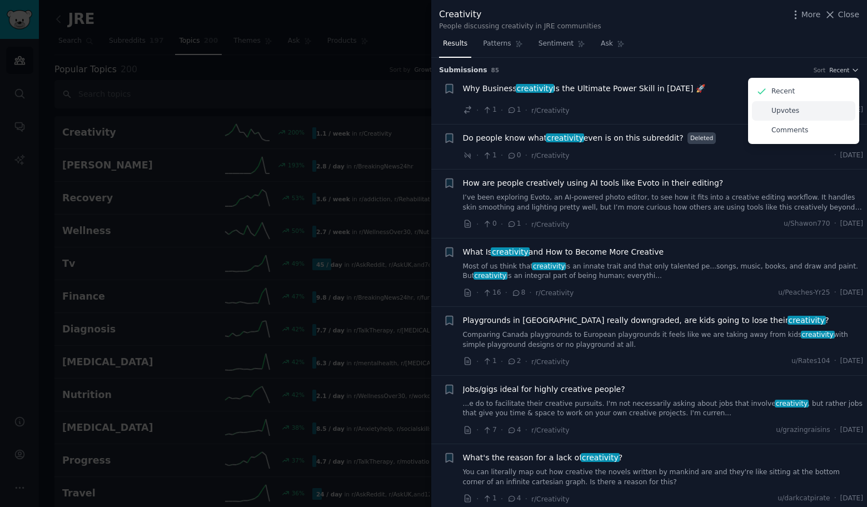
click at [775, 113] on p "Upvotes" at bounding box center [785, 111] width 28 height 10
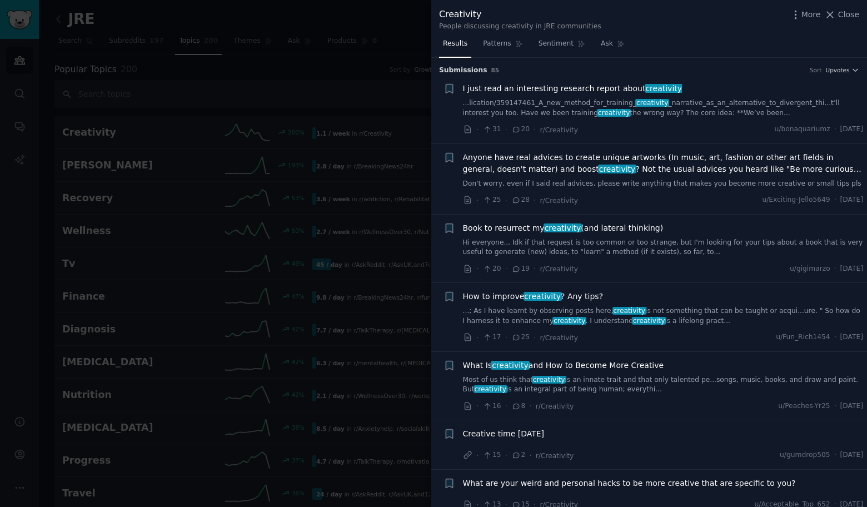
click at [602, 109] on link "...lication/359147461_A_new_method_for_training_ creativity _narrative_as_an_al…" at bounding box center [663, 107] width 401 height 19
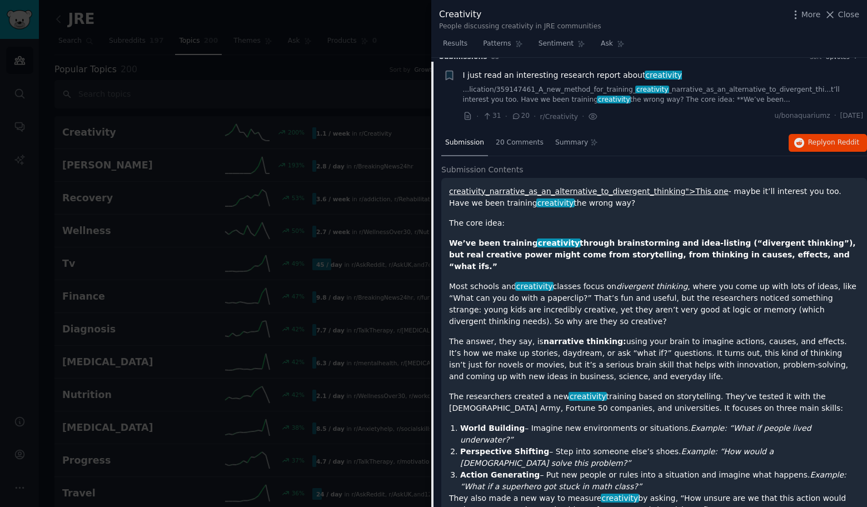
scroll to position [17, 0]
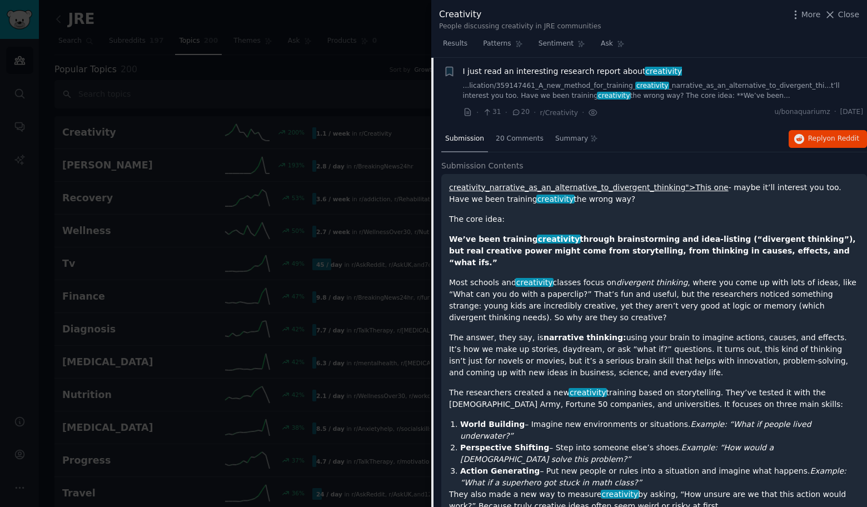
click at [556, 84] on link "...lication/359147461_A_new_method_for_training_ creativity _narrative_as_an_al…" at bounding box center [663, 90] width 401 height 19
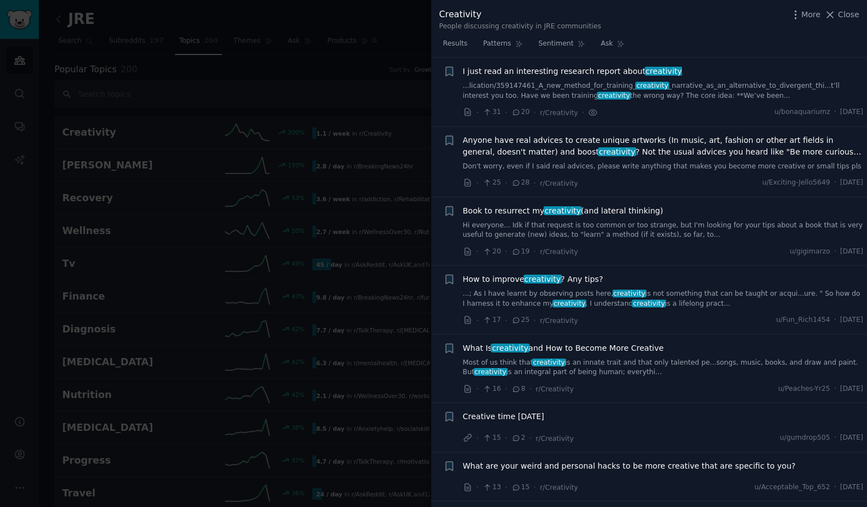
click at [598, 149] on span "creativity" at bounding box center [617, 151] width 38 height 9
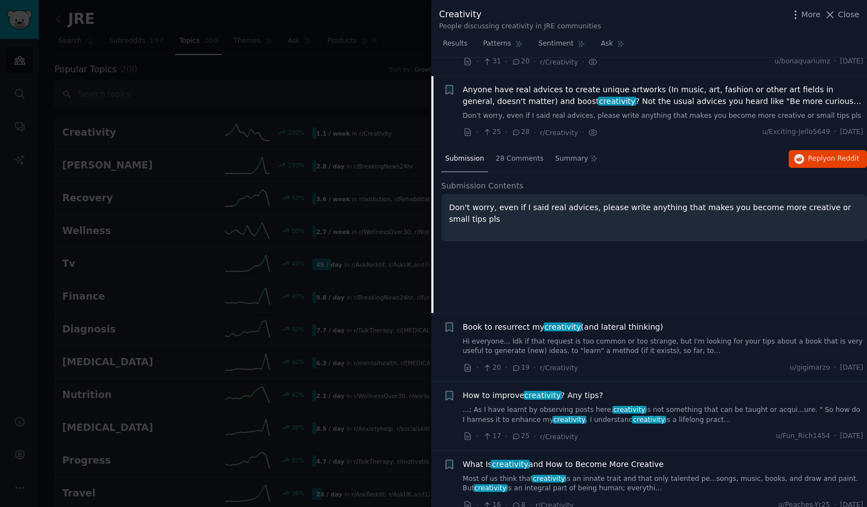
scroll to position [86, 0]
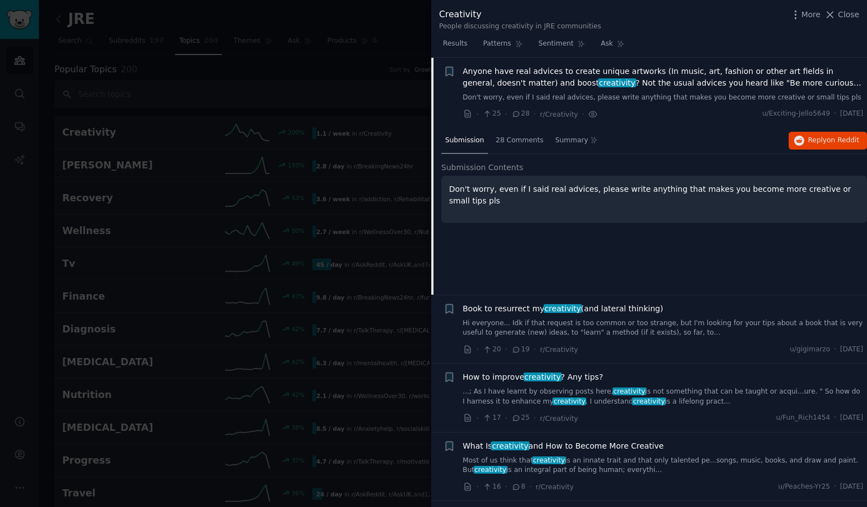
drag, startPoint x: 404, startPoint y: 97, endPoint x: 482, endPoint y: 15, distance: 113.2
click at [405, 96] on div at bounding box center [433, 253] width 867 height 507
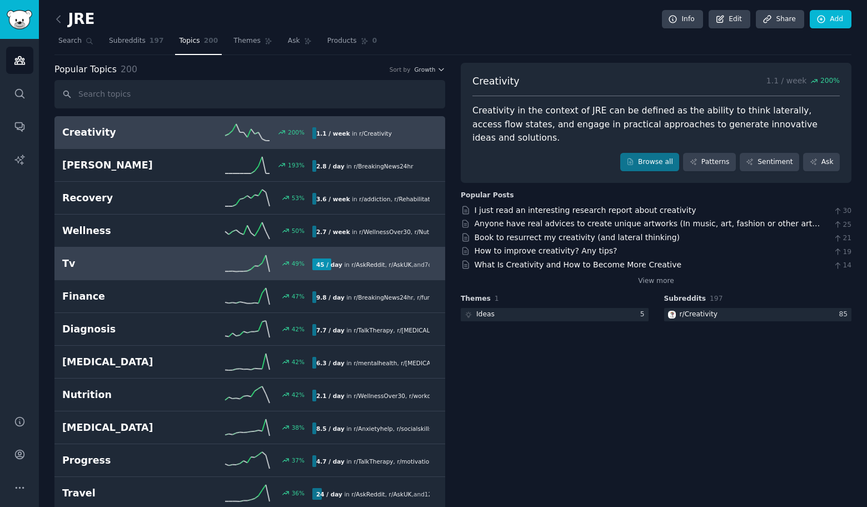
click at [144, 273] on link "Tv 49 % 45 / day in r/ AskReddit , r/ AskUK , and 7 other s" at bounding box center [249, 263] width 391 height 33
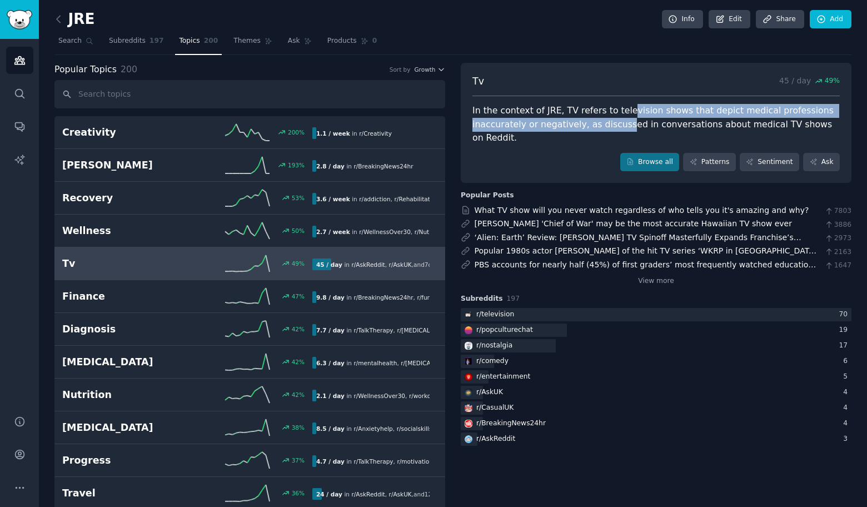
click at [620, 117] on div "In the context of JRE, TV refers to television shows that depict medical profes…" at bounding box center [655, 124] width 367 height 41
click at [645, 161] on link "Browse all" at bounding box center [649, 162] width 59 height 19
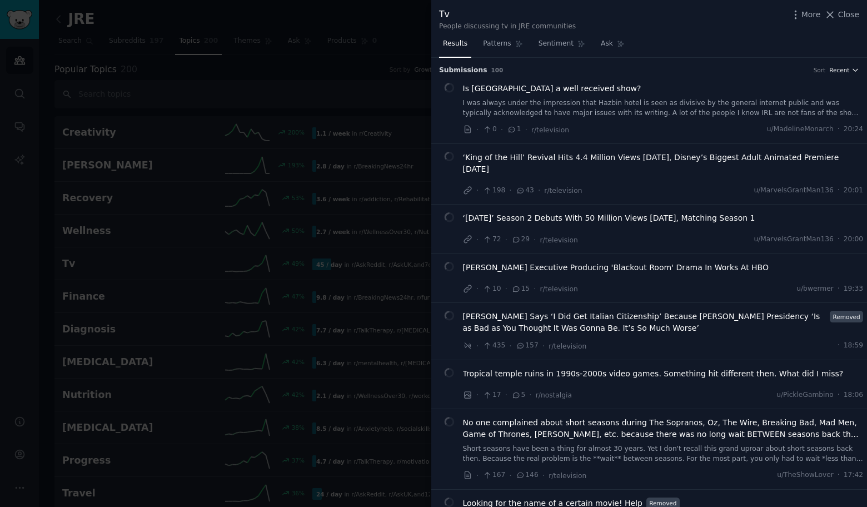
click at [823, 64] on div "Submission s 100 Sort Recent" at bounding box center [649, 67] width 420 height 18
click at [836, 69] on span "Recent" at bounding box center [839, 70] width 20 height 8
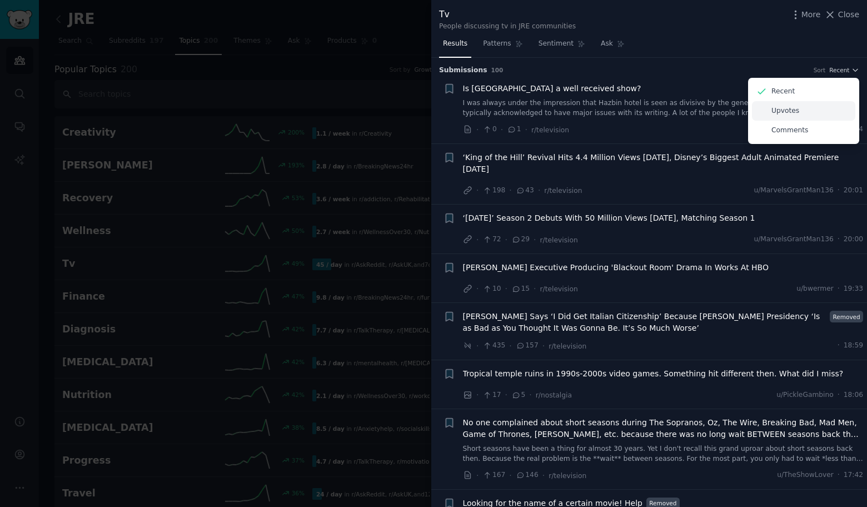
click at [793, 111] on p "Upvotes" at bounding box center [785, 111] width 28 height 10
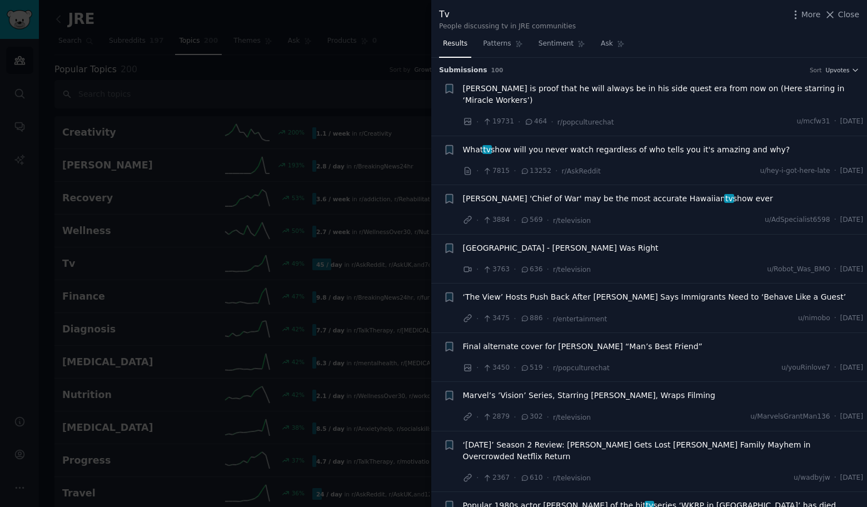
click at [290, 76] on div at bounding box center [433, 253] width 867 height 507
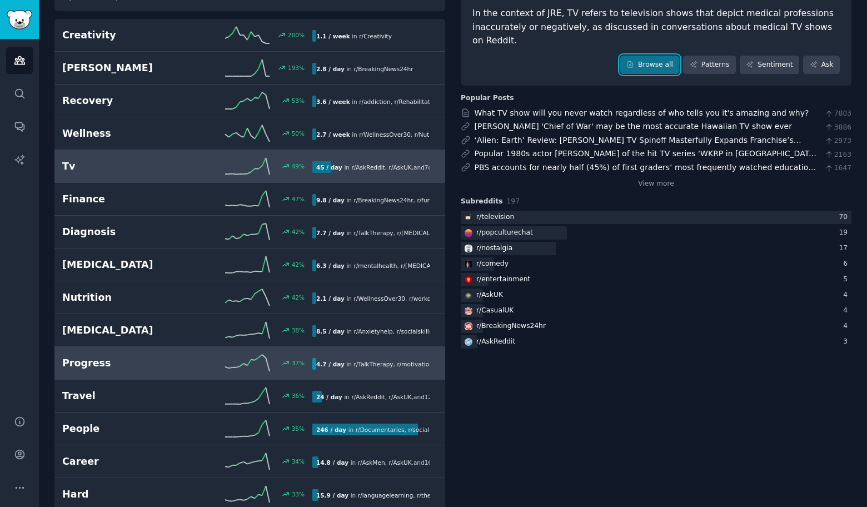
scroll to position [101, 0]
